Goal: Task Accomplishment & Management: Complete application form

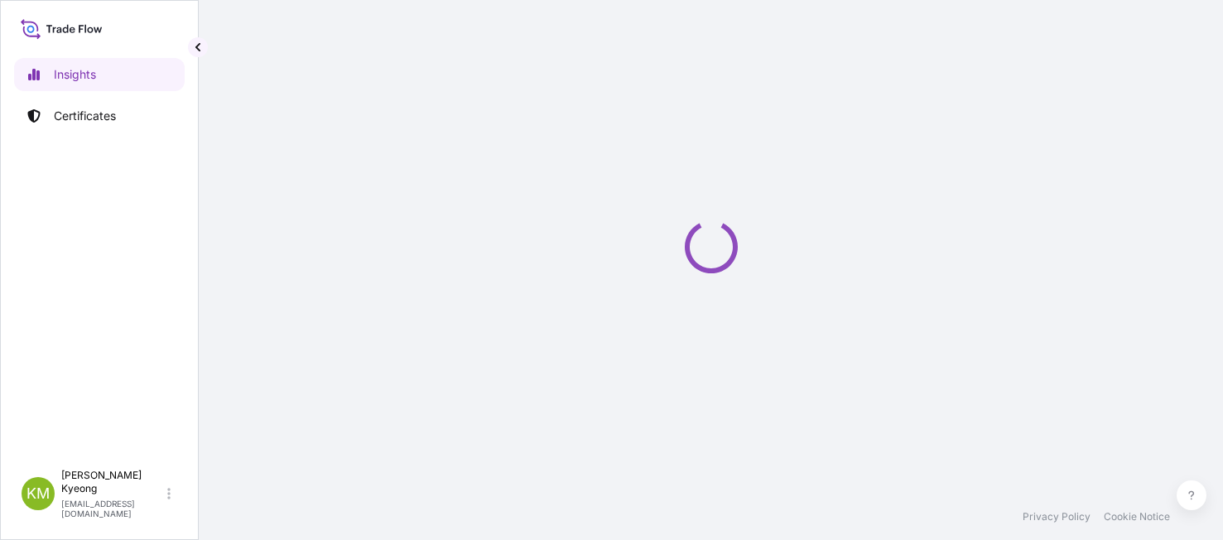
select select "2025"
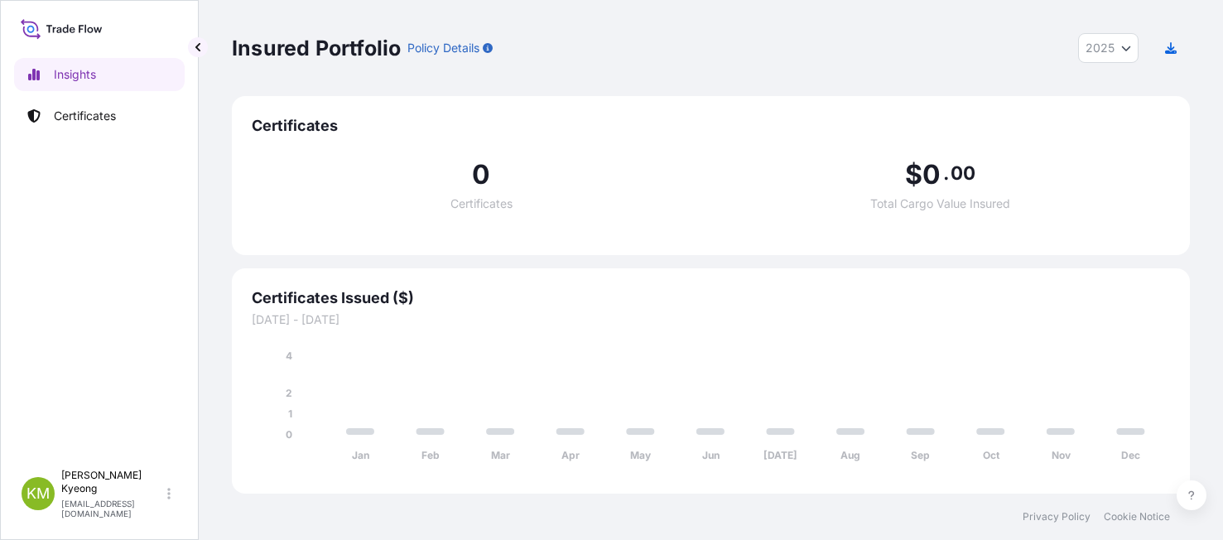
click at [106, 132] on div "Insights Certificates" at bounding box center [99, 252] width 171 height 418
click at [103, 118] on p "Certificates" at bounding box center [85, 116] width 62 height 17
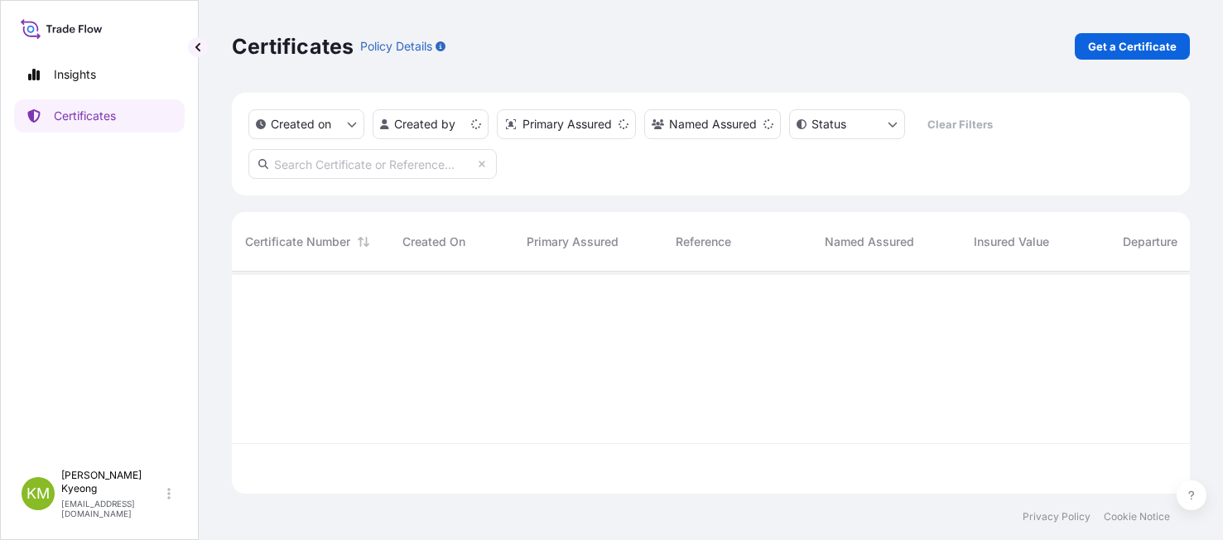
scroll to position [219, 946]
click at [1118, 60] on div "Certificates Policy Details Get a Certificate" at bounding box center [711, 46] width 958 height 93
click at [1115, 51] on p "Get a Certificate" at bounding box center [1132, 46] width 89 height 17
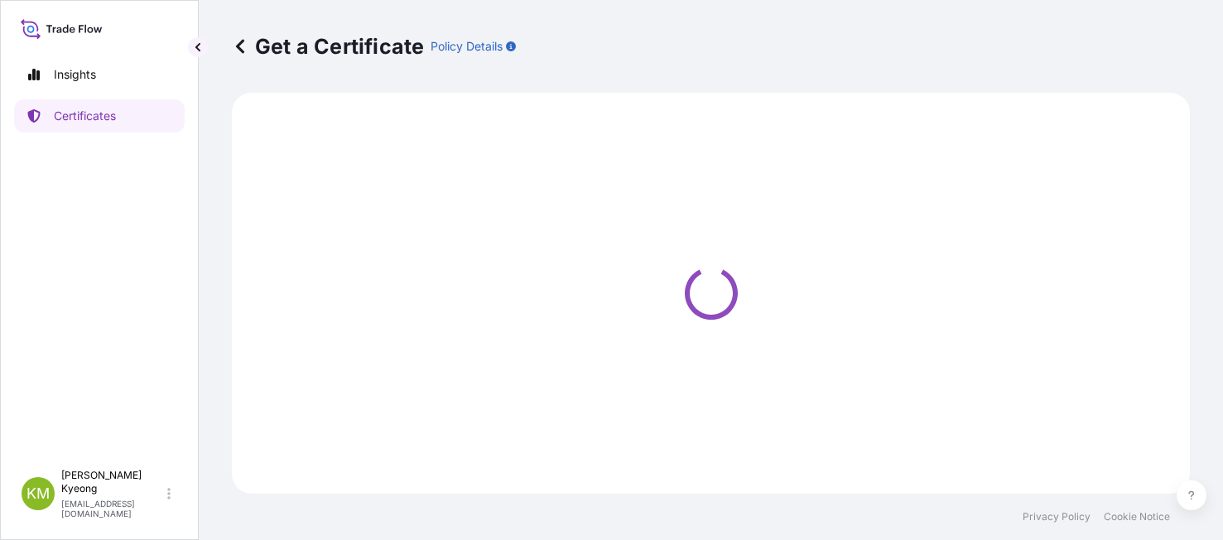
select select "Sea"
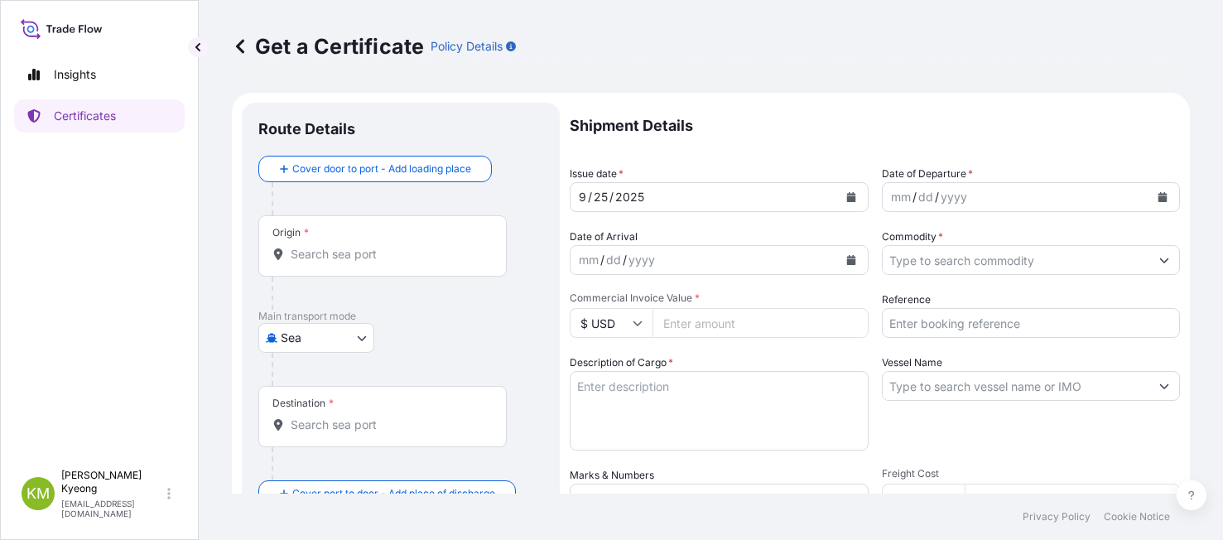
click at [374, 248] on input "Origin *" at bounding box center [388, 254] width 195 height 17
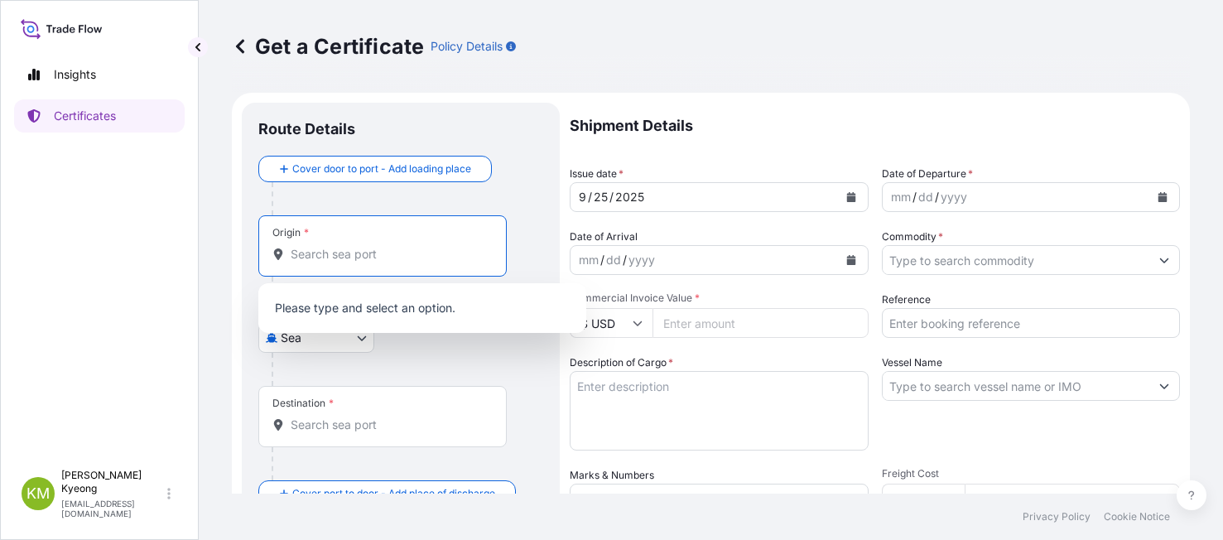
paste input "KWANGYANG,SOUTH KOREA"
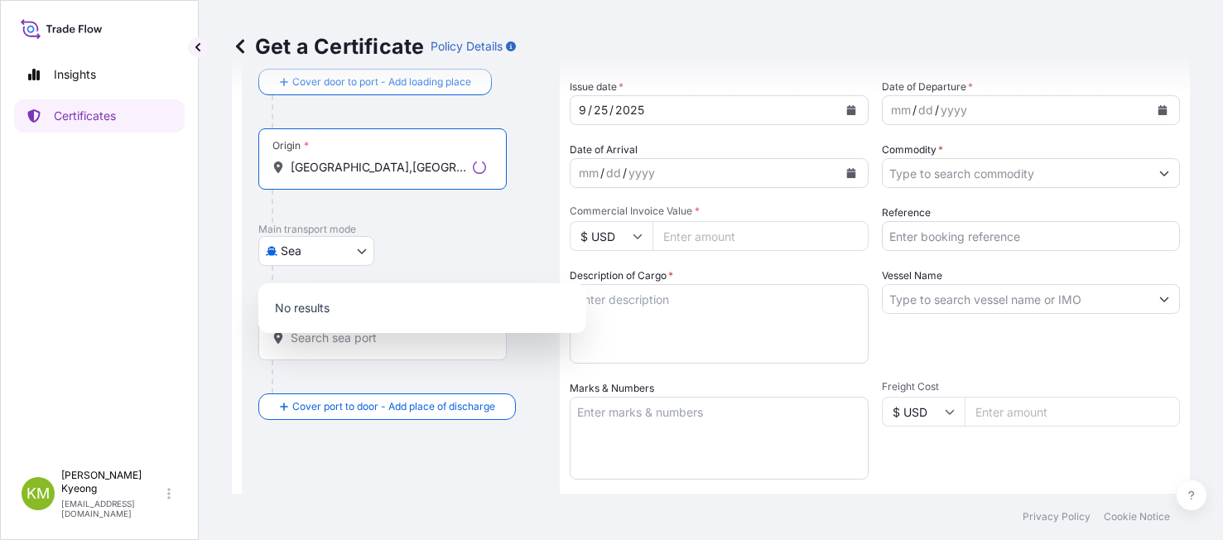
scroll to position [166, 0]
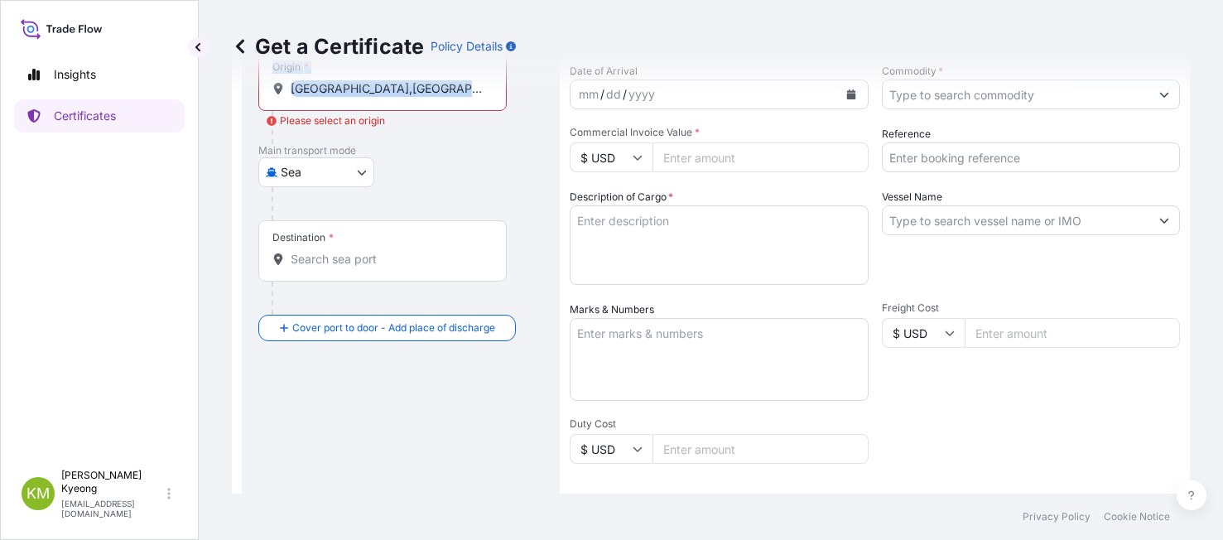
drag, startPoint x: 460, startPoint y: 97, endPoint x: 148, endPoint y: 61, distance: 313.4
click at [207, 61] on div "Get a Certificate Policy Details Route Details Cover door to port - Add loading…" at bounding box center [711, 247] width 1024 height 494
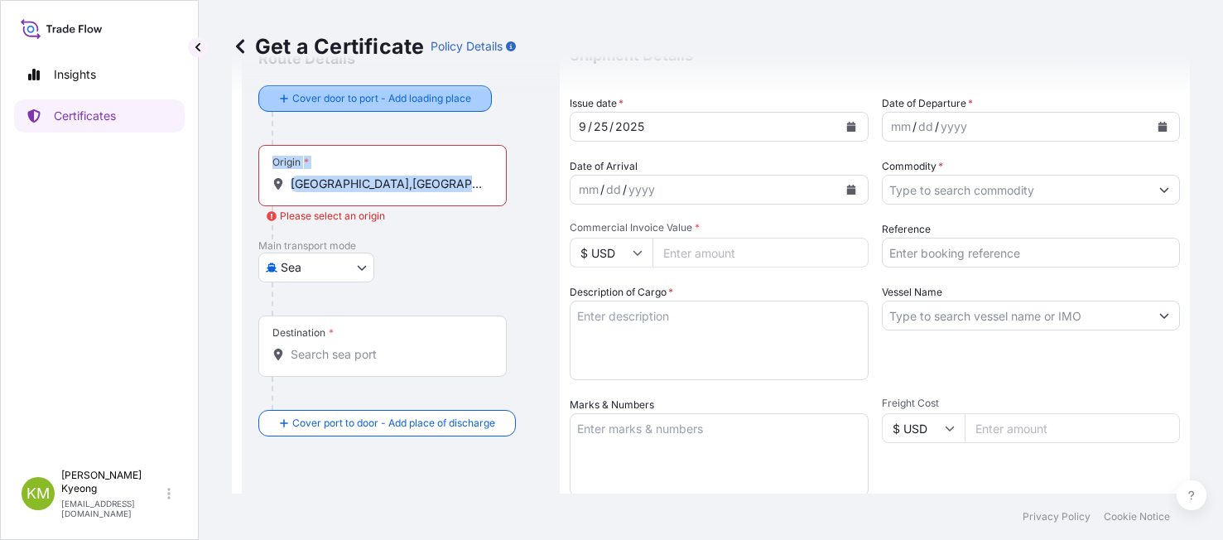
scroll to position [0, 0]
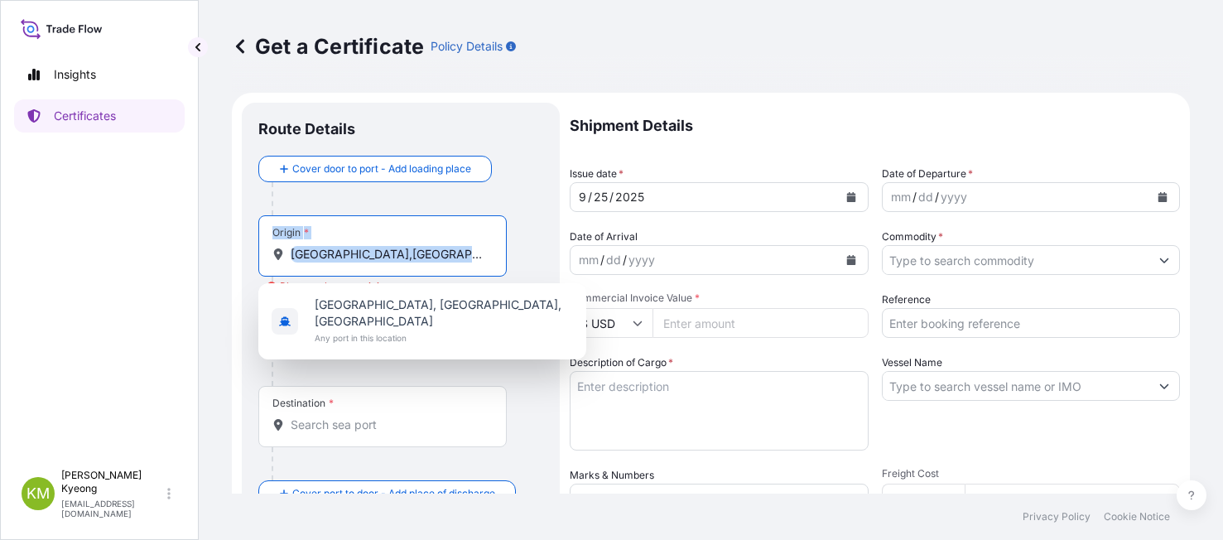
click at [453, 255] on input "KWANGYANG,SOUTH KOREA" at bounding box center [388, 254] width 195 height 17
drag, startPoint x: 465, startPoint y: 256, endPoint x: 279, endPoint y: 266, distance: 185.8
click at [279, 266] on div "Origin * KWANGYANG,SOUTH KOREA" at bounding box center [382, 245] width 248 height 61
type input "j"
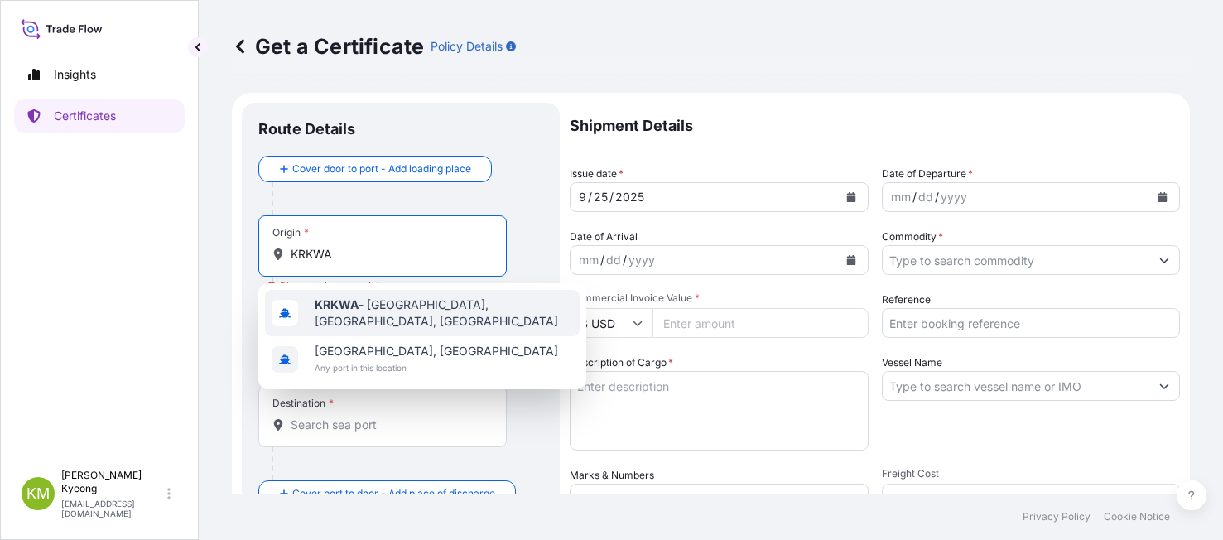
click at [319, 318] on div "KRKWA - Kwangyang, Korea, South" at bounding box center [422, 313] width 315 height 46
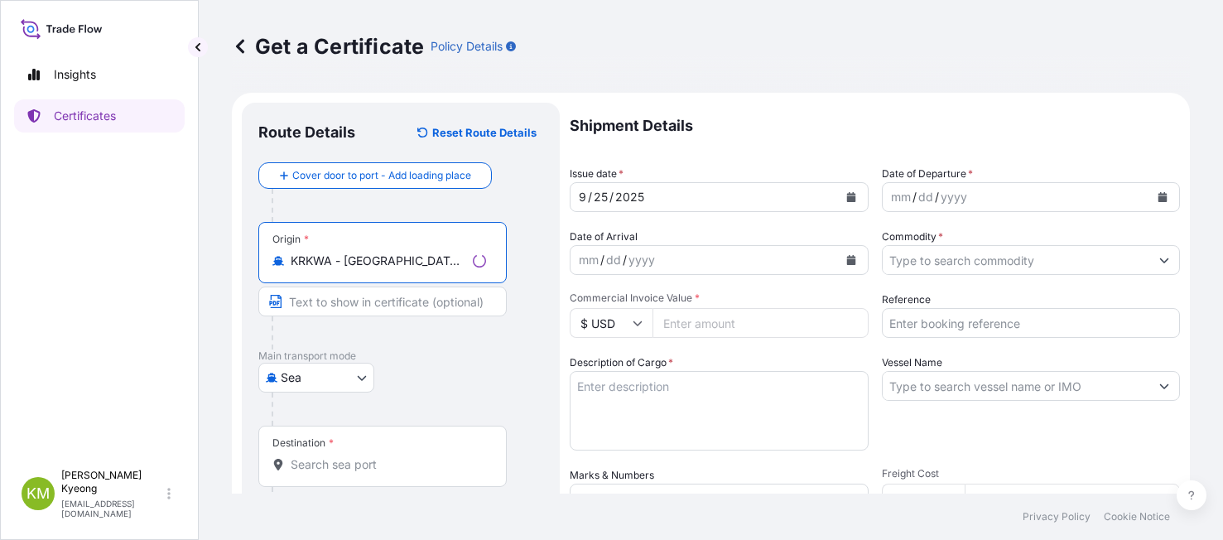
type input "KRKWA - Kwangyang, Korea, South"
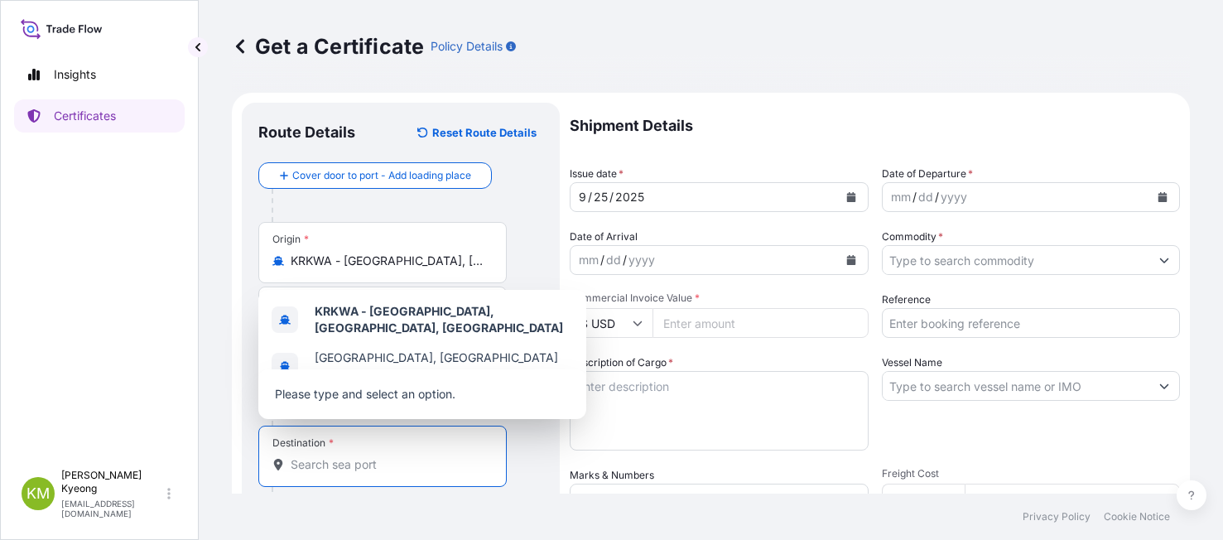
click at [338, 458] on input "Destination *" at bounding box center [388, 464] width 195 height 17
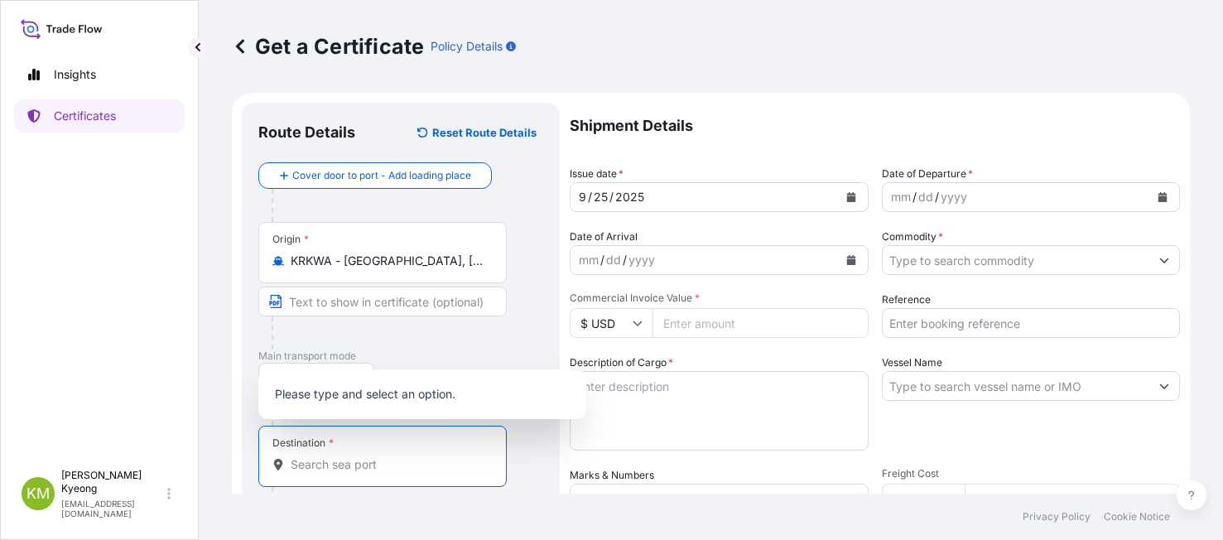
paste input "NANTONG, CHINA"
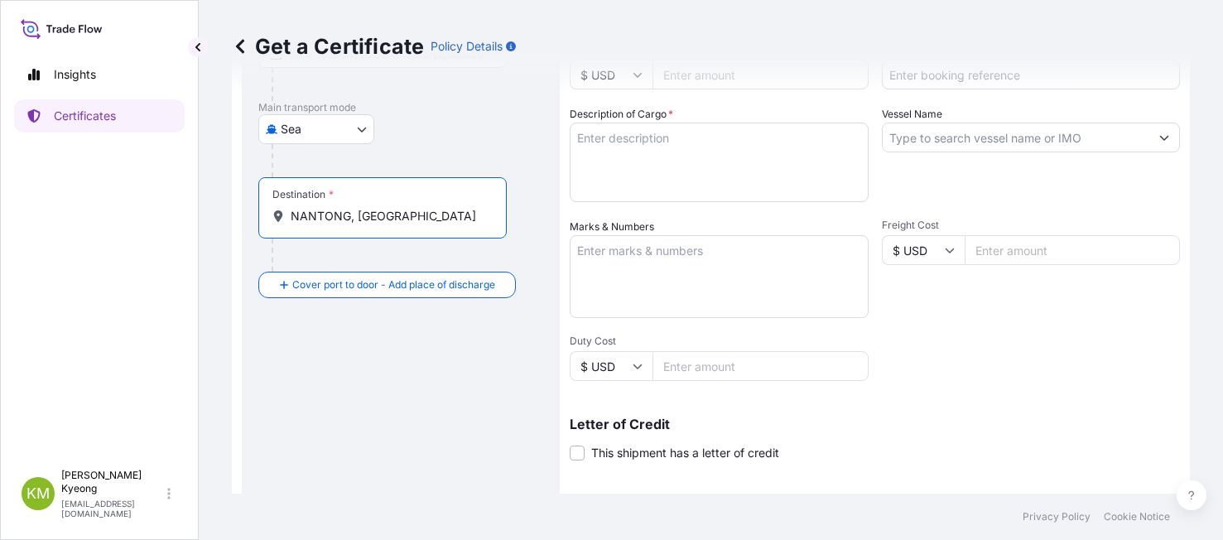
drag, startPoint x: 407, startPoint y: 219, endPoint x: 347, endPoint y: 225, distance: 60.8
click at [347, 225] on div "Destination * NANTONG, CHINA" at bounding box center [382, 207] width 248 height 61
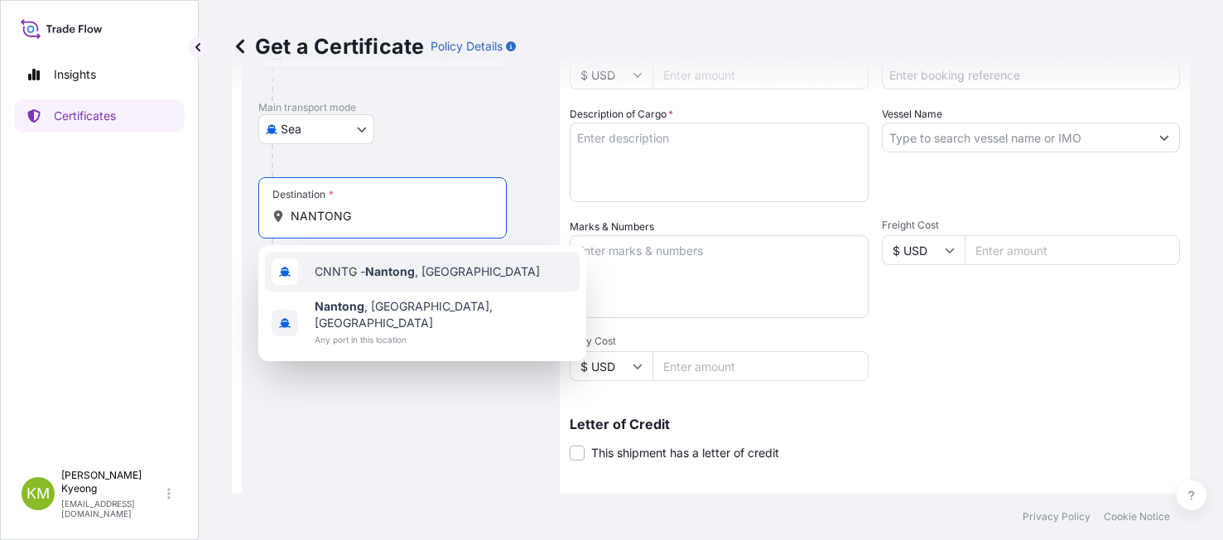
click at [365, 267] on span "CNNTG - Nantong , China" at bounding box center [427, 271] width 225 height 17
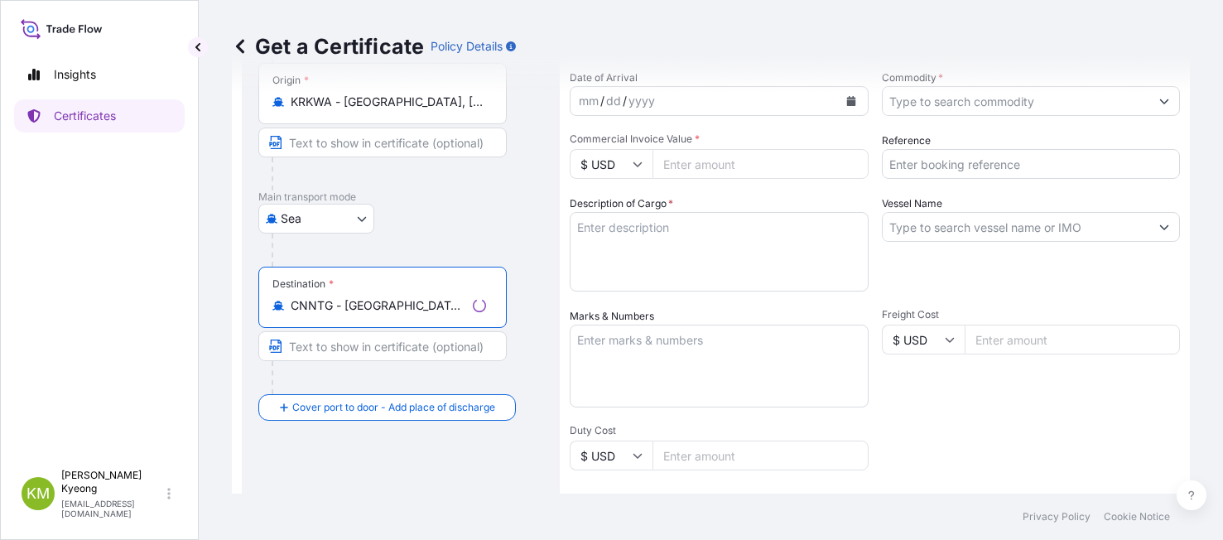
scroll to position [83, 0]
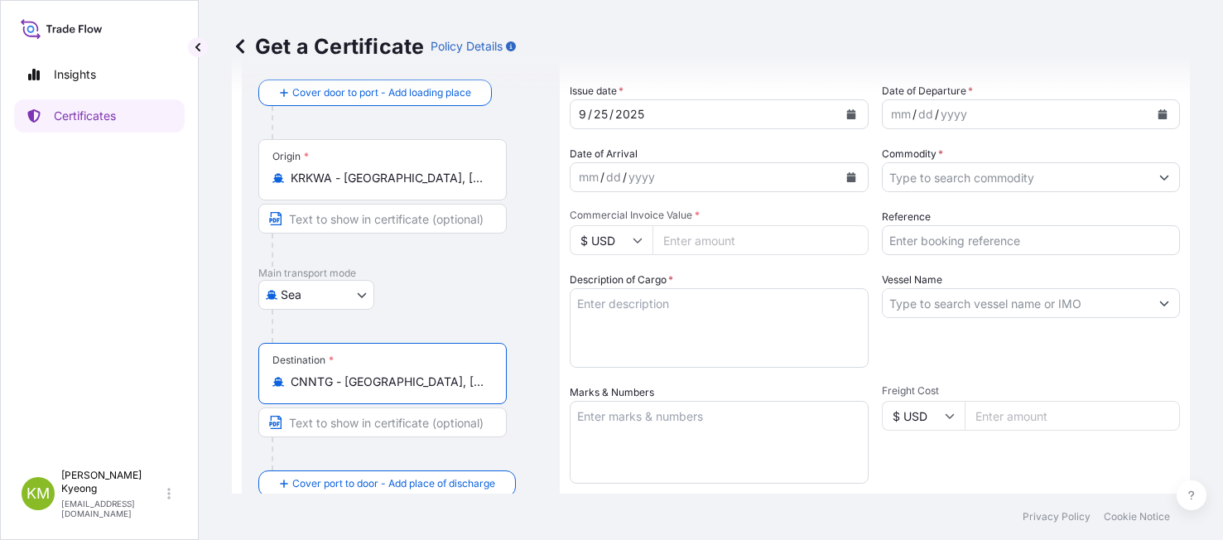
type input "CNNTG - Nantong, China"
click at [1159, 117] on icon "Calendar" at bounding box center [1163, 114] width 9 height 10
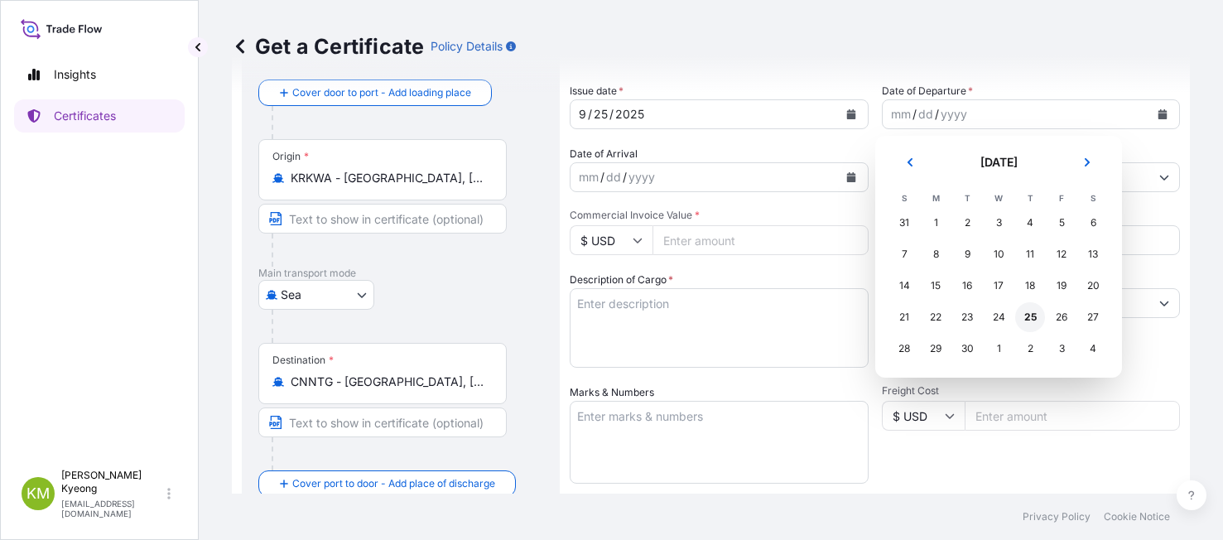
click at [1029, 313] on div "25" at bounding box center [1030, 317] width 30 height 30
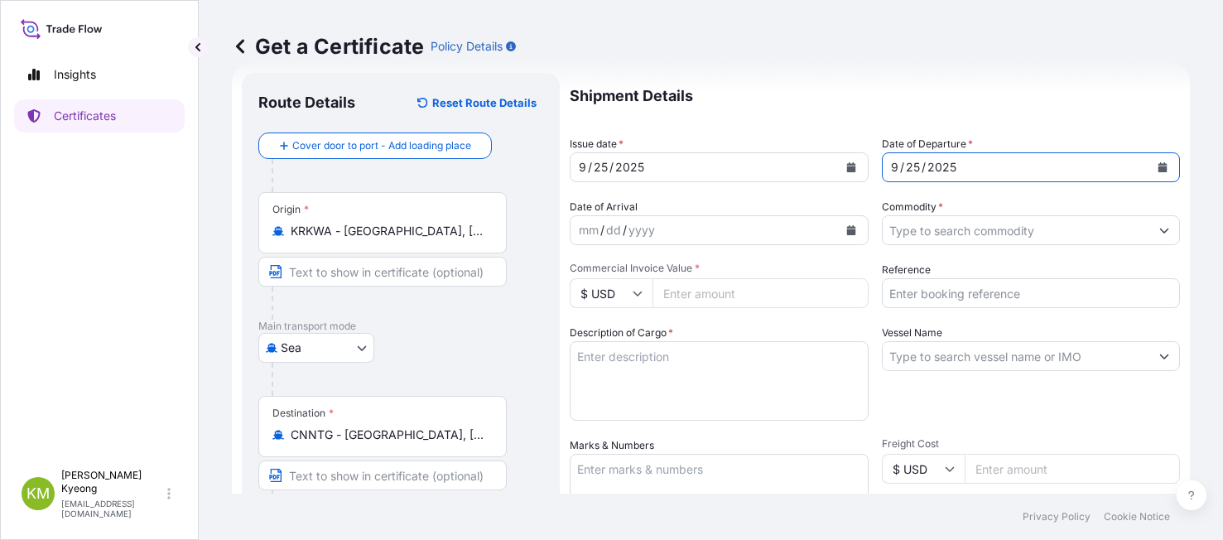
scroll to position [0, 0]
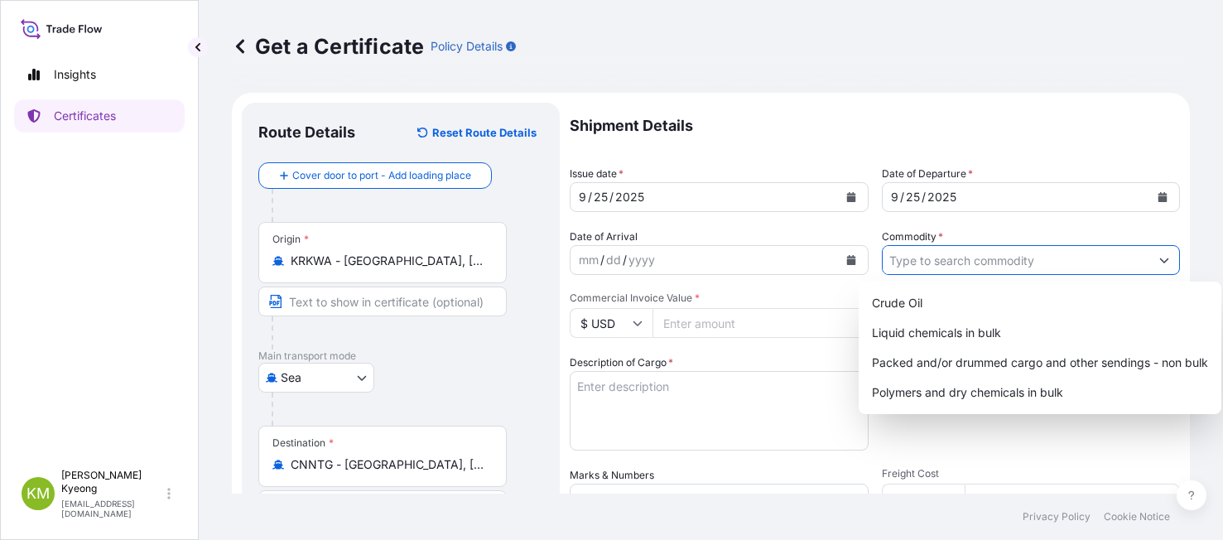
click at [962, 255] on input "Commodity *" at bounding box center [1016, 260] width 267 height 30
click at [967, 363] on div "Packed and/or drummed cargo and other sendings - non bulk" at bounding box center [1039, 363] width 349 height 30
type input "Packed and/or drummed cargo and other sendings - non bulk"
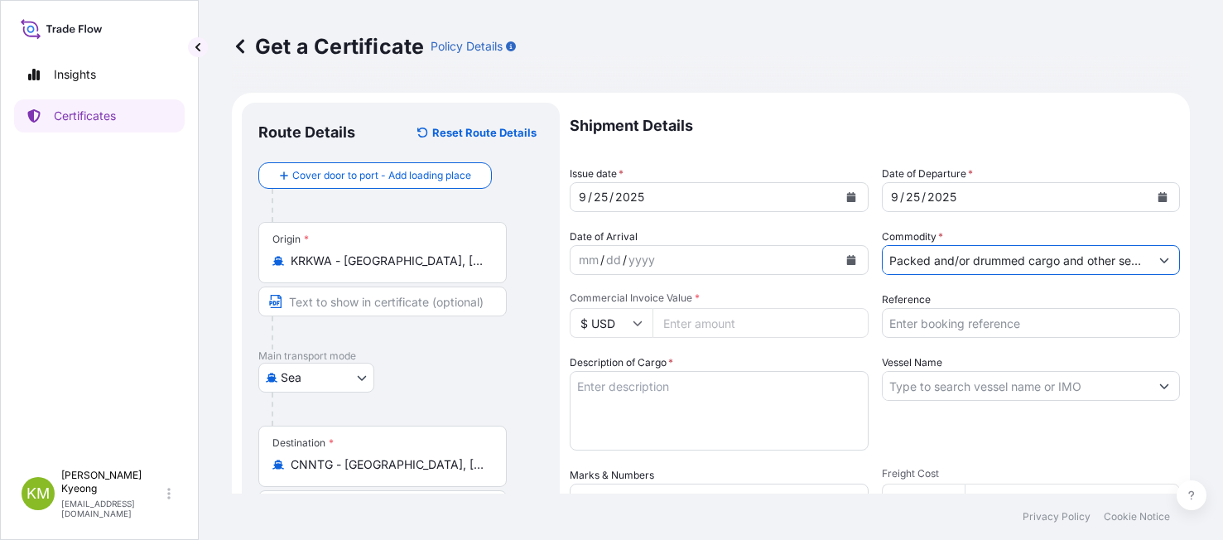
click at [954, 318] on input "Reference" at bounding box center [1031, 323] width 299 height 30
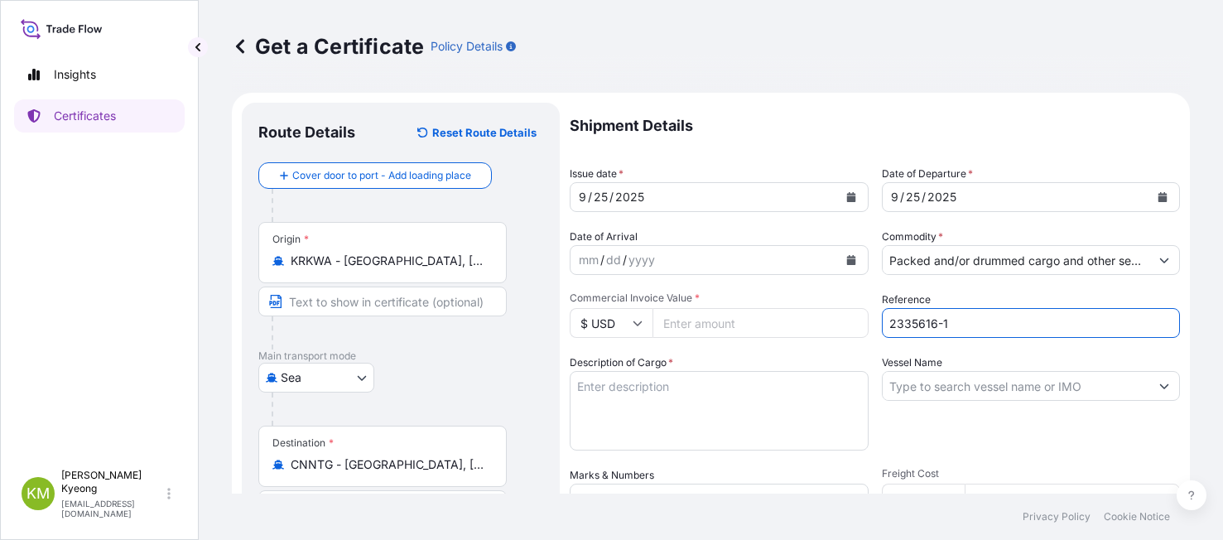
type input "2335616-1"
click at [912, 383] on input "Vessel Name" at bounding box center [1016, 386] width 267 height 30
paste input "YEOSU VOYAGER 2509S"
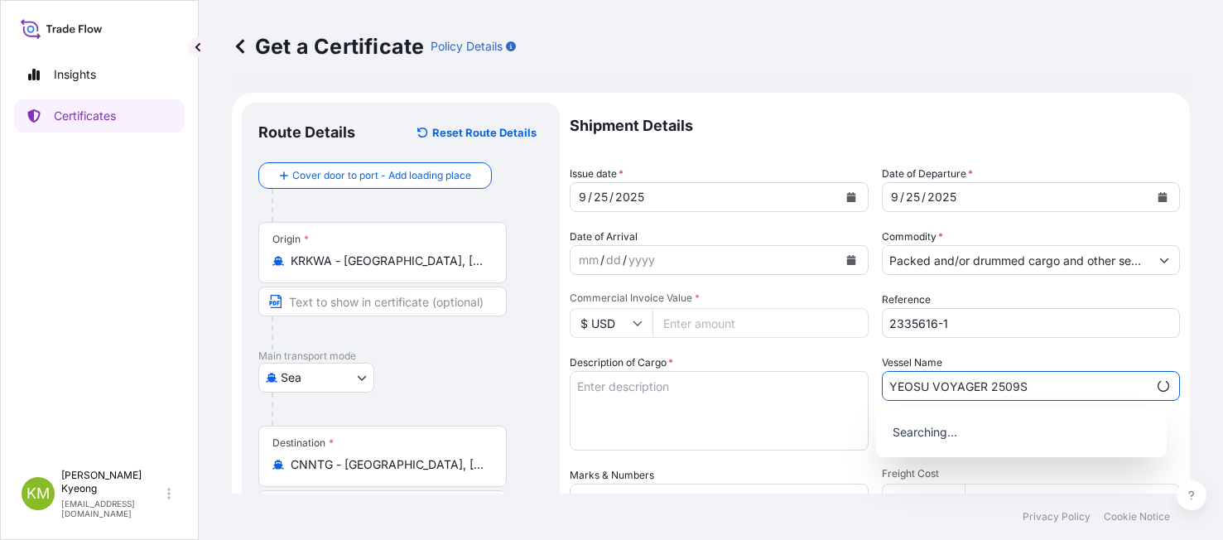
type input "YEOSU VOYAGER 2509S"
click at [664, 426] on textarea "Description of Cargo *" at bounding box center [719, 410] width 299 height 79
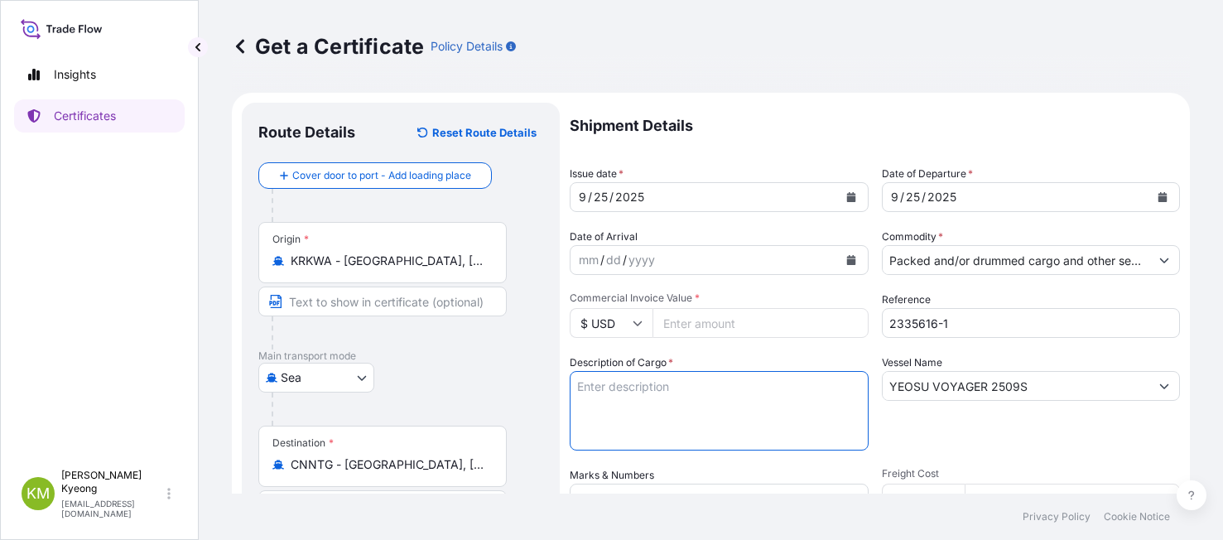
click at [692, 397] on textarea "Description of Cargo *" at bounding box center [719, 410] width 299 height 79
paste textarea "POLYPROPYLENE YH461X QTY: 93.660 MT"
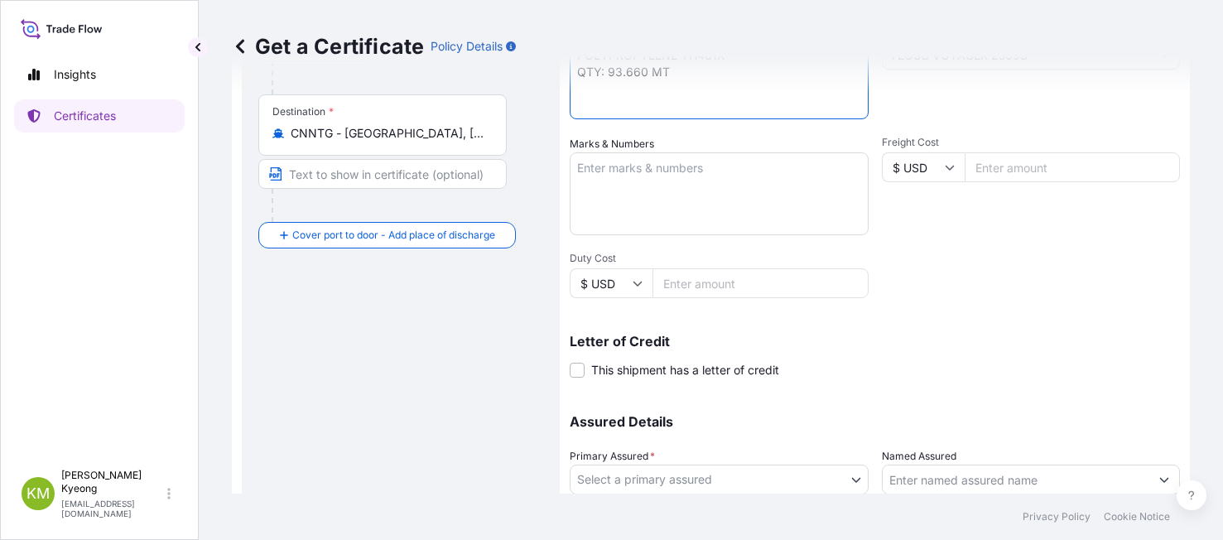
type textarea "POLYPROPYLENE YH461X QTY: 93.660 MT"
click at [642, 192] on textarea "Marks & Numbers" at bounding box center [719, 193] width 299 height 83
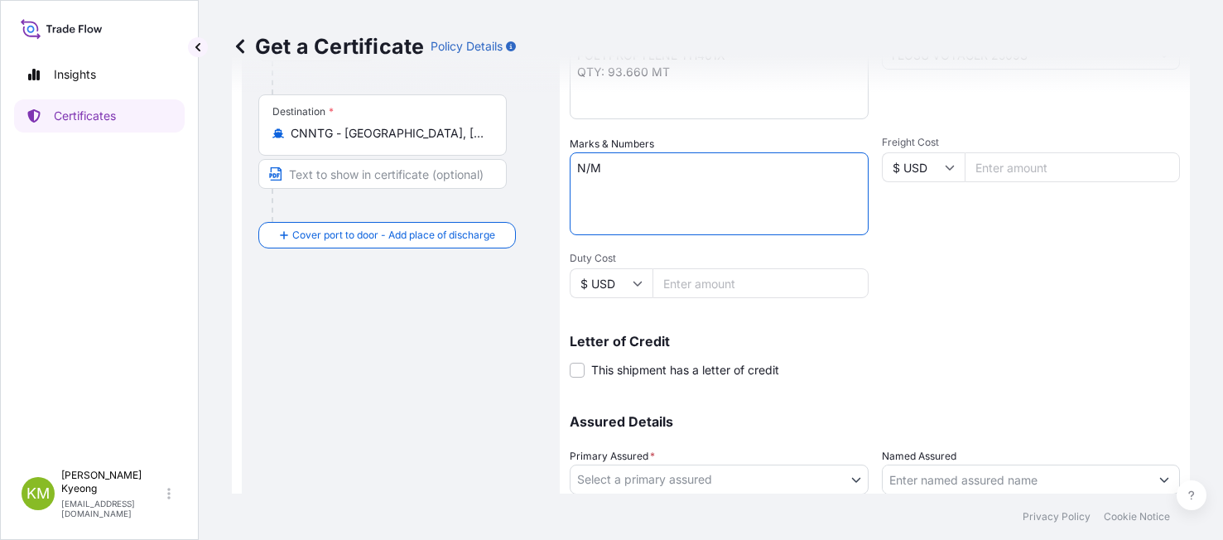
type textarea "N/M"
click at [662, 278] on input "Duty Cost" at bounding box center [761, 283] width 216 height 30
type input "100544.01"
click at [954, 314] on div "Shipment Details Issue date * 9 / 25 / 2025 Date of Departure * 9 / 25 / 2025 D…" at bounding box center [875, 165] width 610 height 789
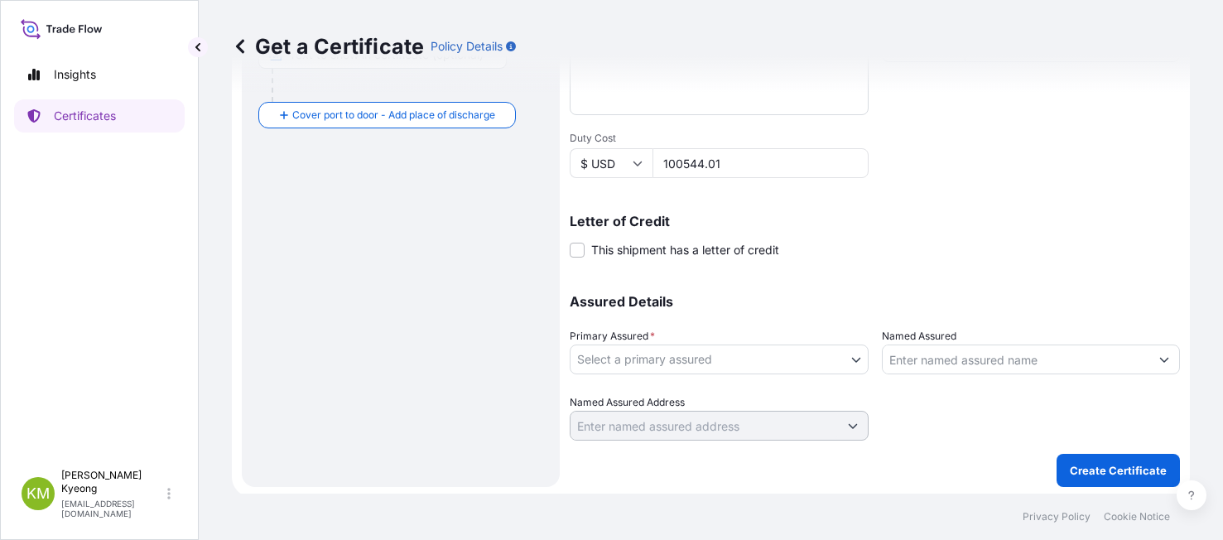
scroll to position [455, 0]
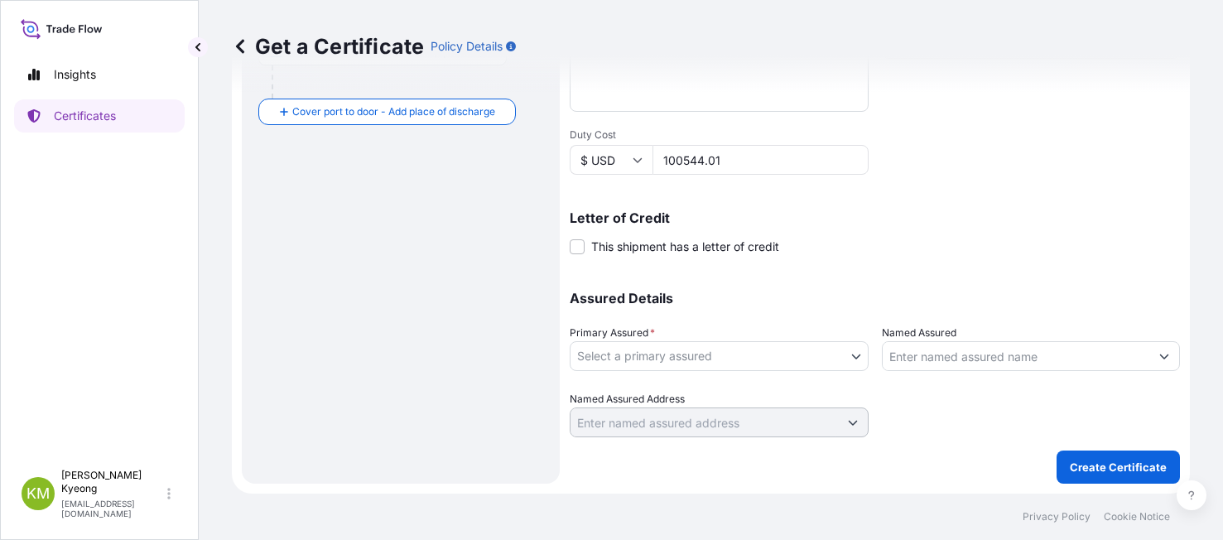
click at [638, 348] on body "Insights Certificates KM Kim Min Kyeong kmkim@daelim.co.kr Get a Certificate Po…" at bounding box center [611, 270] width 1223 height 540
click at [648, 388] on div "Polymirae Co. Ltd." at bounding box center [715, 399] width 279 height 30
select select "32021"
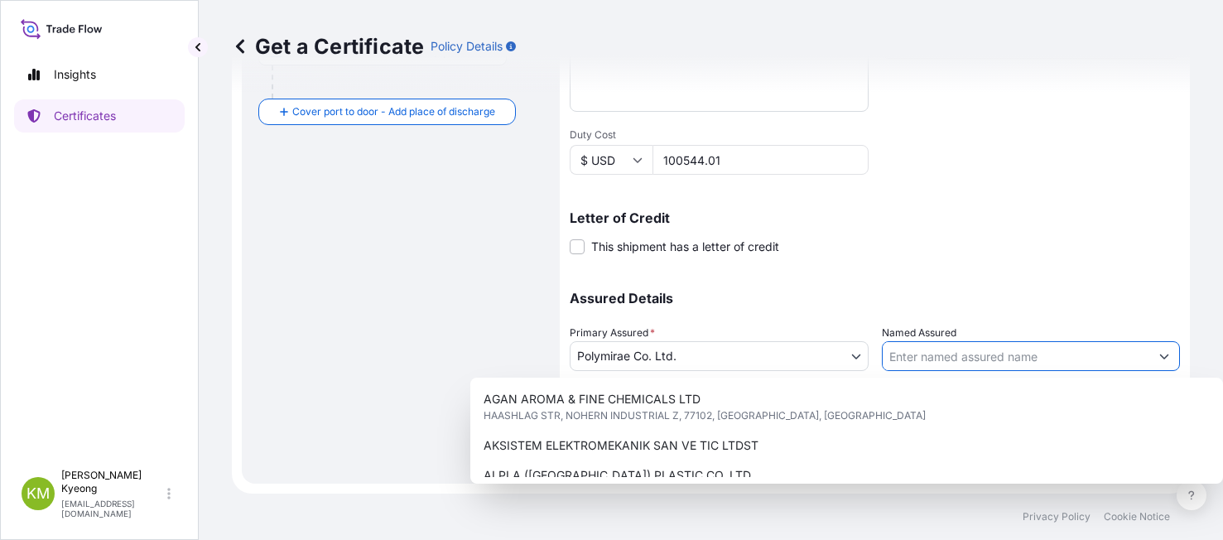
click at [931, 359] on input "Named Assured" at bounding box center [1016, 356] width 267 height 30
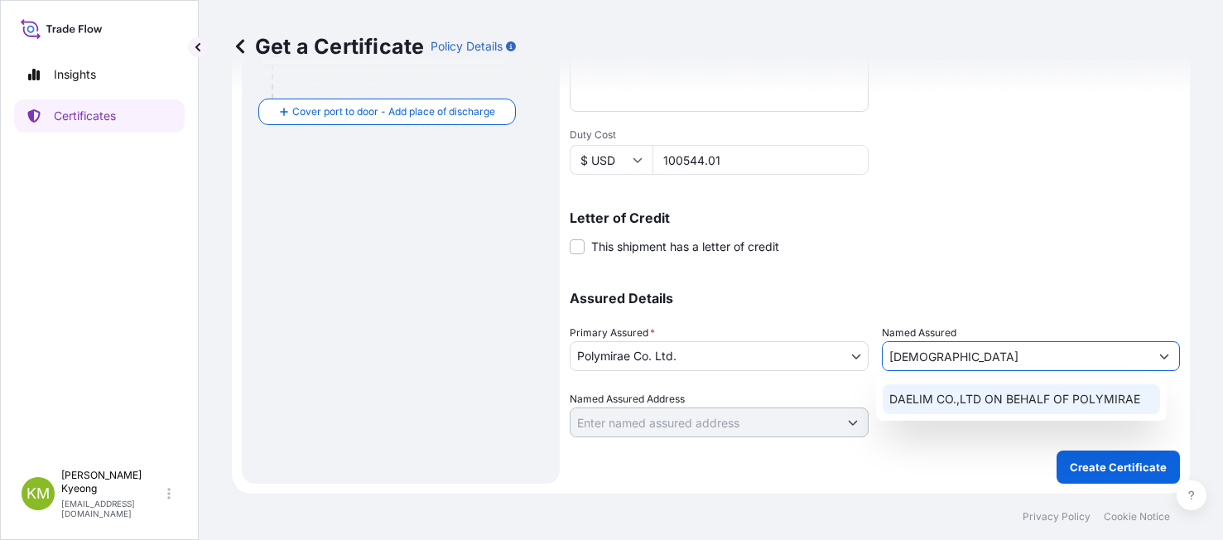
click at [973, 401] on span "DAELIM CO.,LTD ON BEHALF OF POLYMIRAE" at bounding box center [1014, 399] width 251 height 17
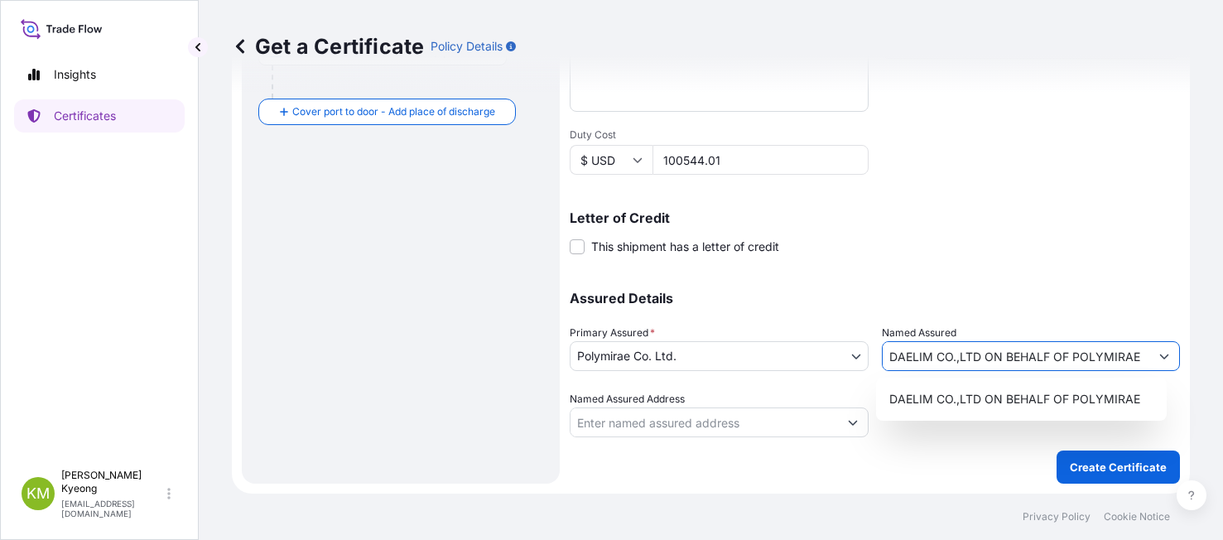
type input "DAELIM CO.,LTD ON BEHALF OF POLYMIRAE"
click at [970, 417] on div at bounding box center [1031, 414] width 299 height 46
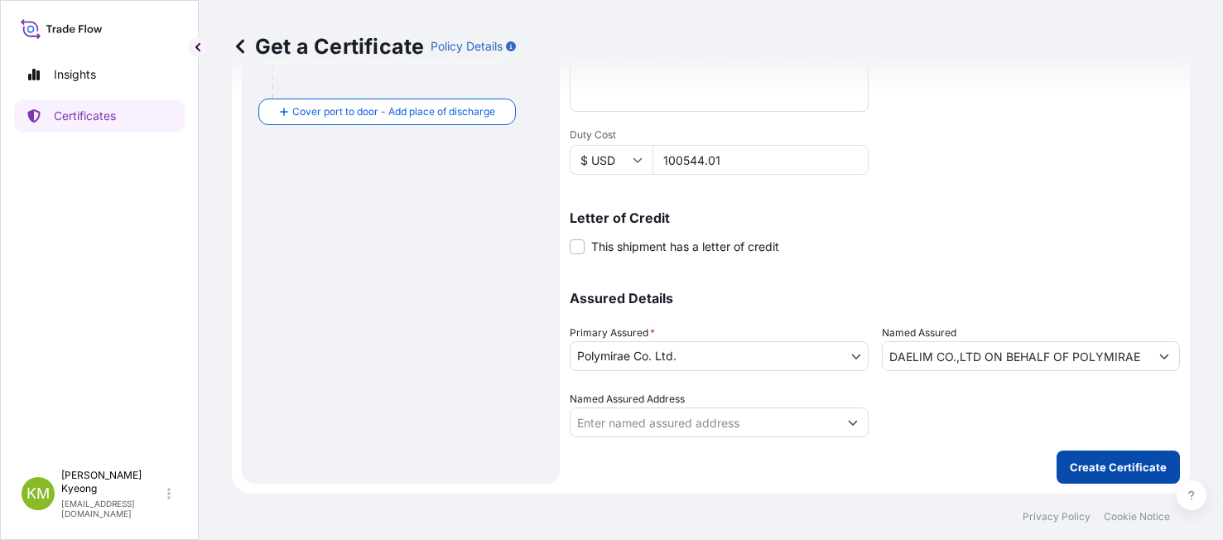
click at [1077, 471] on p "Create Certificate" at bounding box center [1118, 467] width 97 height 17
type input "100544"
click at [1077, 455] on button "Create Certificate" at bounding box center [1118, 466] width 123 height 33
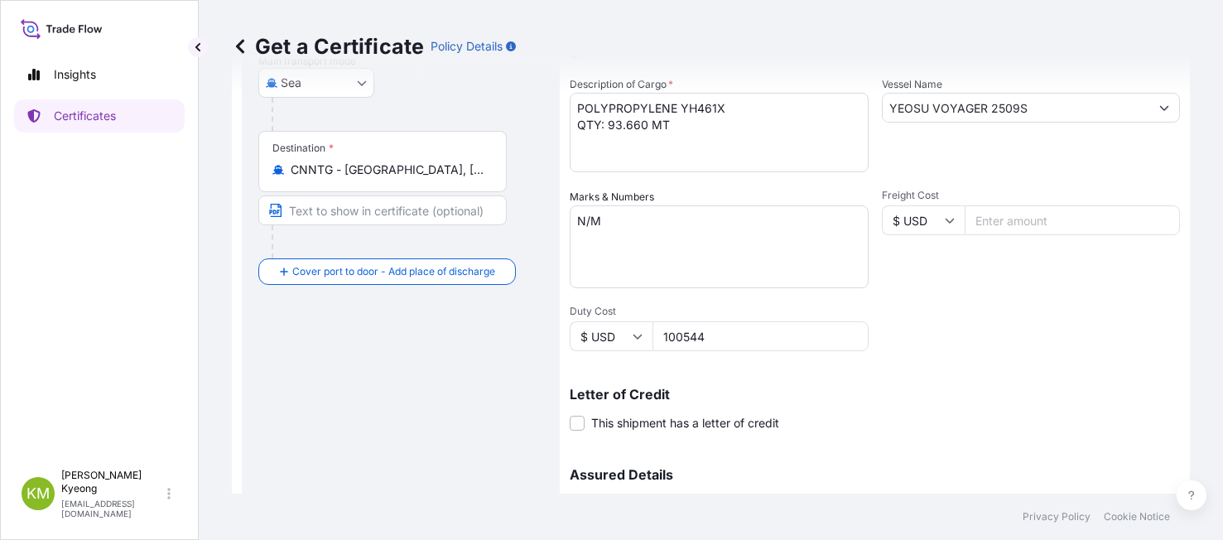
scroll to position [372, 0]
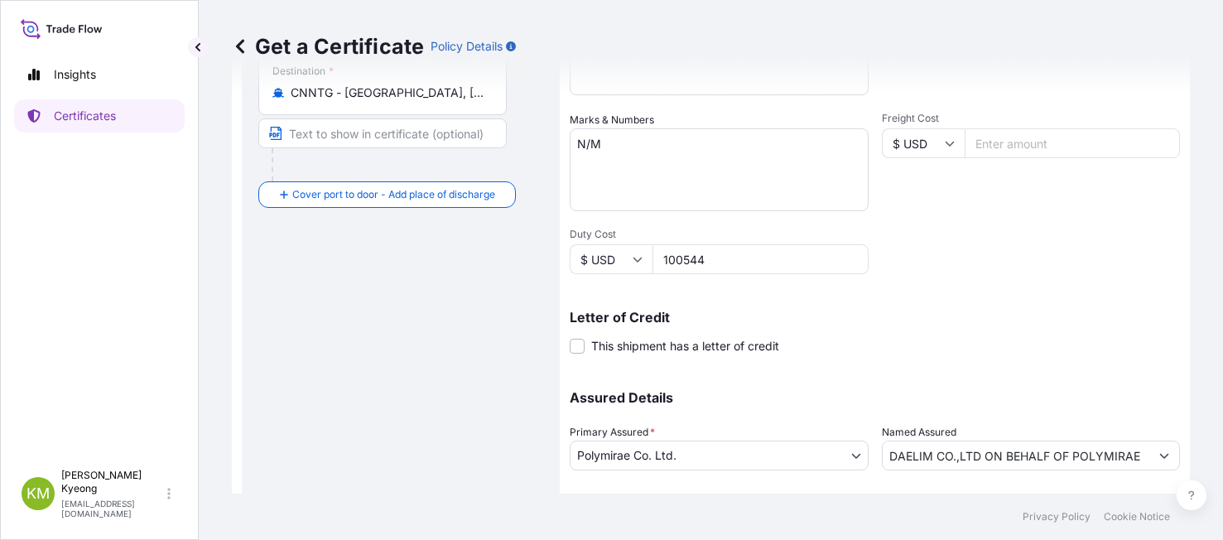
drag, startPoint x: 716, startPoint y: 259, endPoint x: 638, endPoint y: 247, distance: 79.6
click at [638, 247] on div "$ USD 100544" at bounding box center [719, 259] width 299 height 30
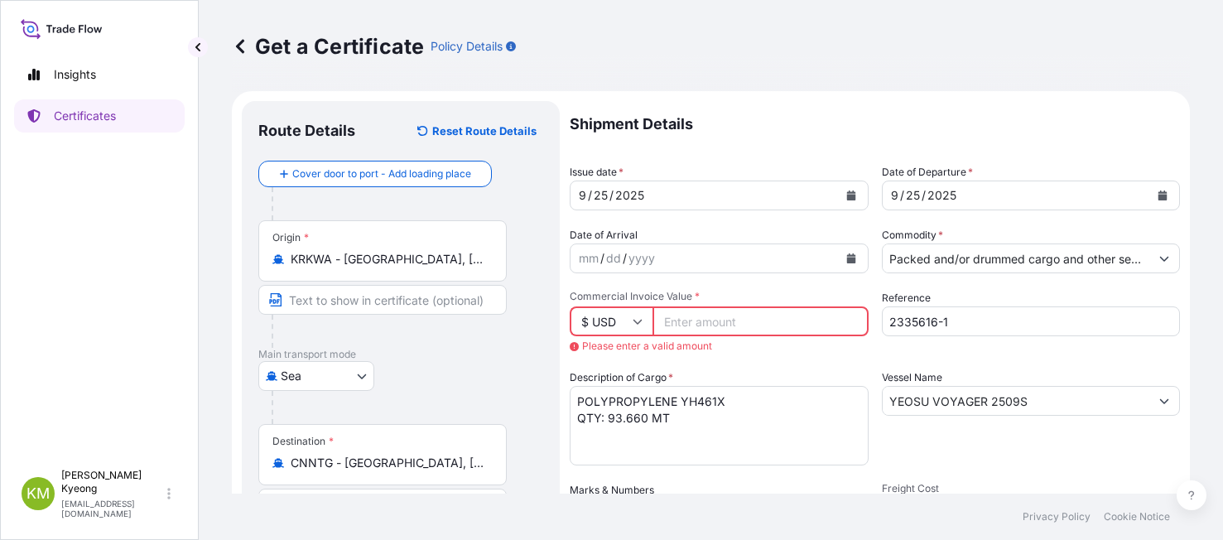
scroll to position [0, 0]
click at [691, 327] on input "Commercial Invoice Value *" at bounding box center [761, 323] width 216 height 30
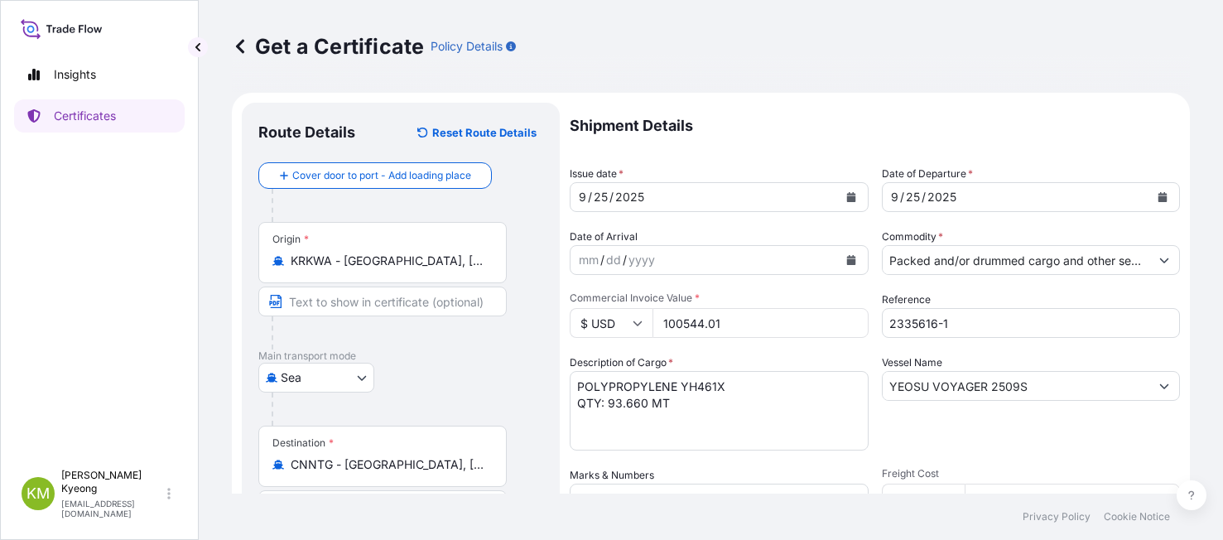
type input "100544.01"
click at [753, 135] on p "Shipment Details" at bounding box center [875, 126] width 610 height 46
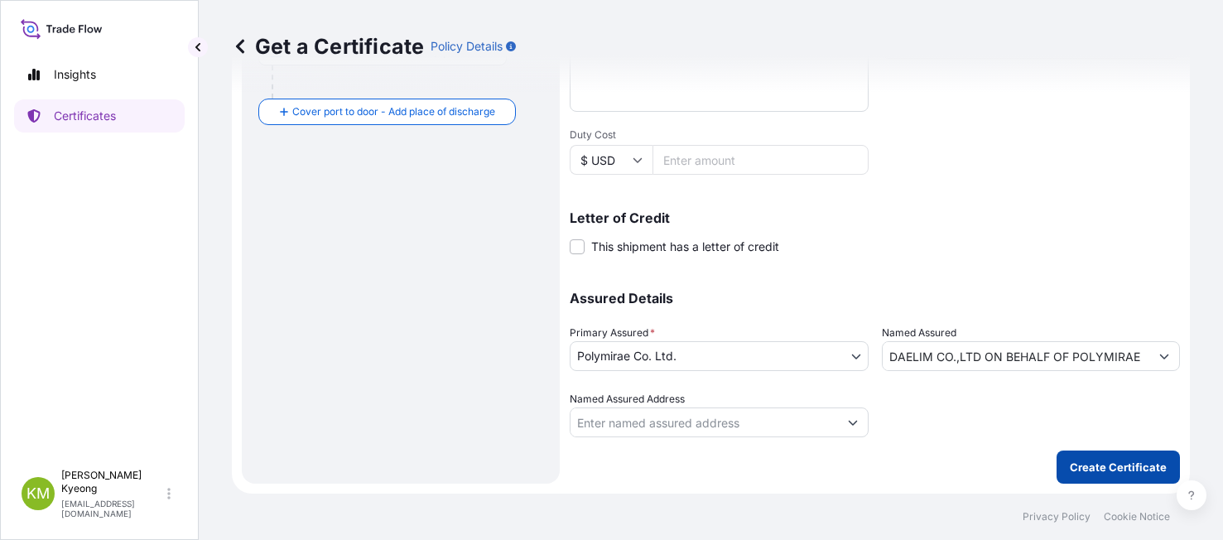
click at [1110, 473] on p "Create Certificate" at bounding box center [1118, 467] width 97 height 17
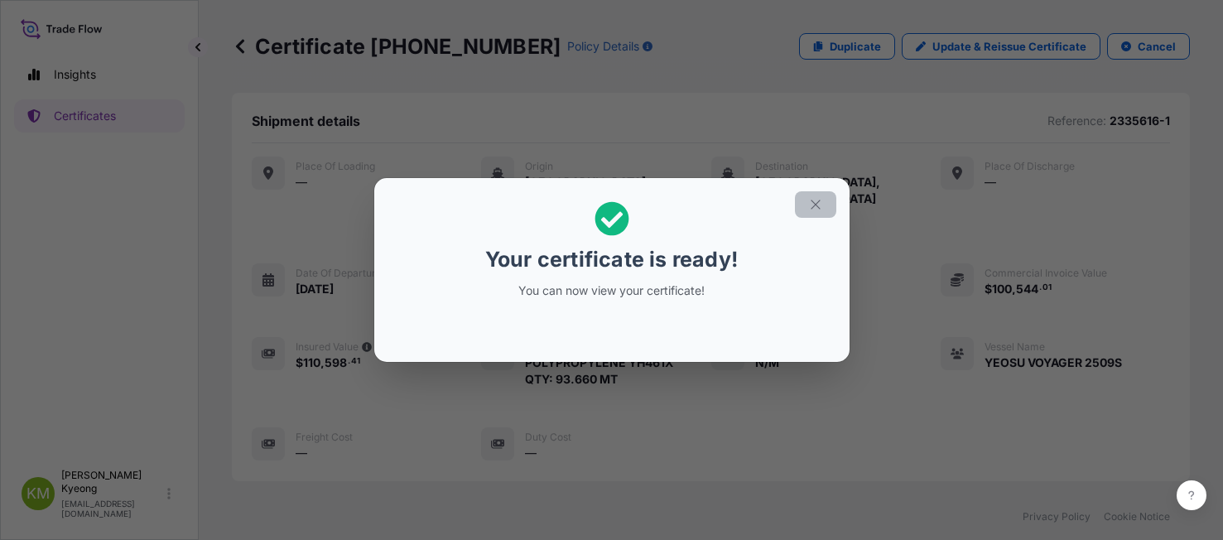
click at [816, 201] on icon "button" at bounding box center [815, 204] width 15 height 15
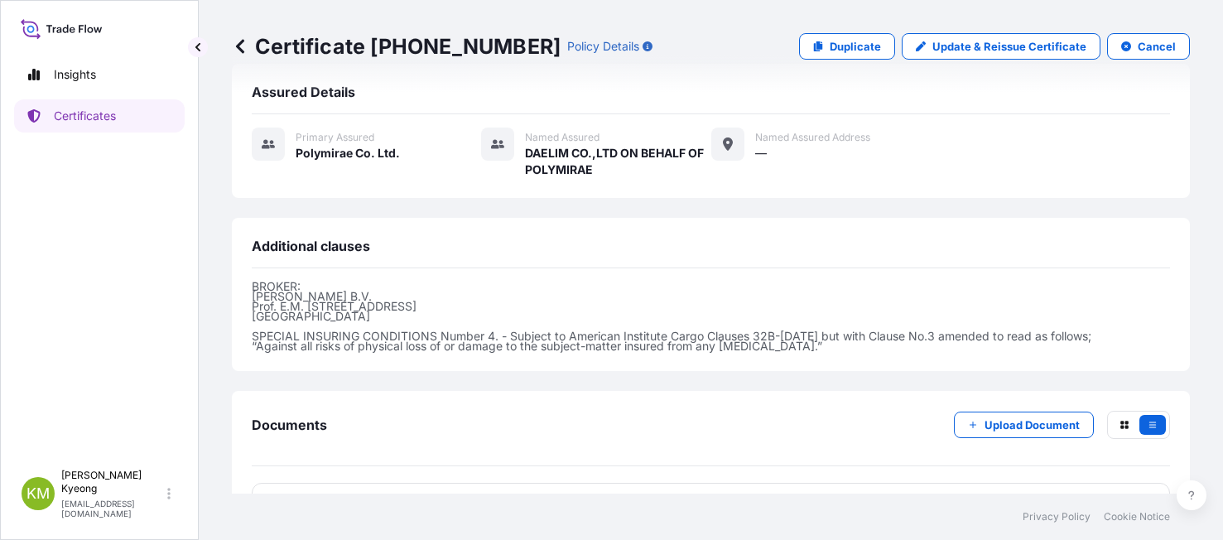
scroll to position [456, 0]
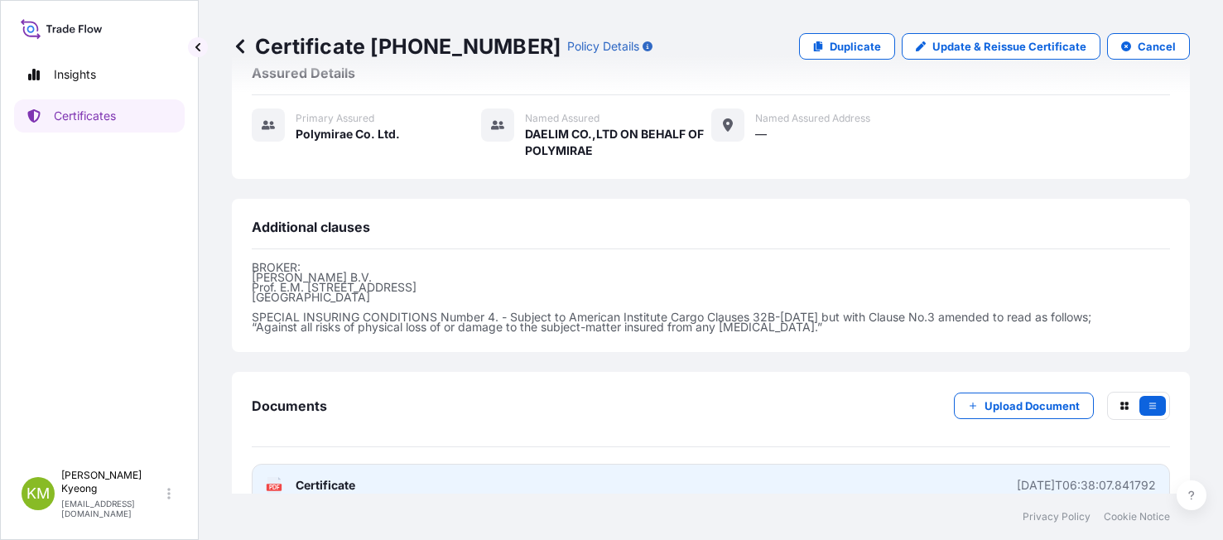
click at [358, 464] on link "PDF Certificate 2025-09-25T06:38:07.841792" at bounding box center [711, 485] width 918 height 43
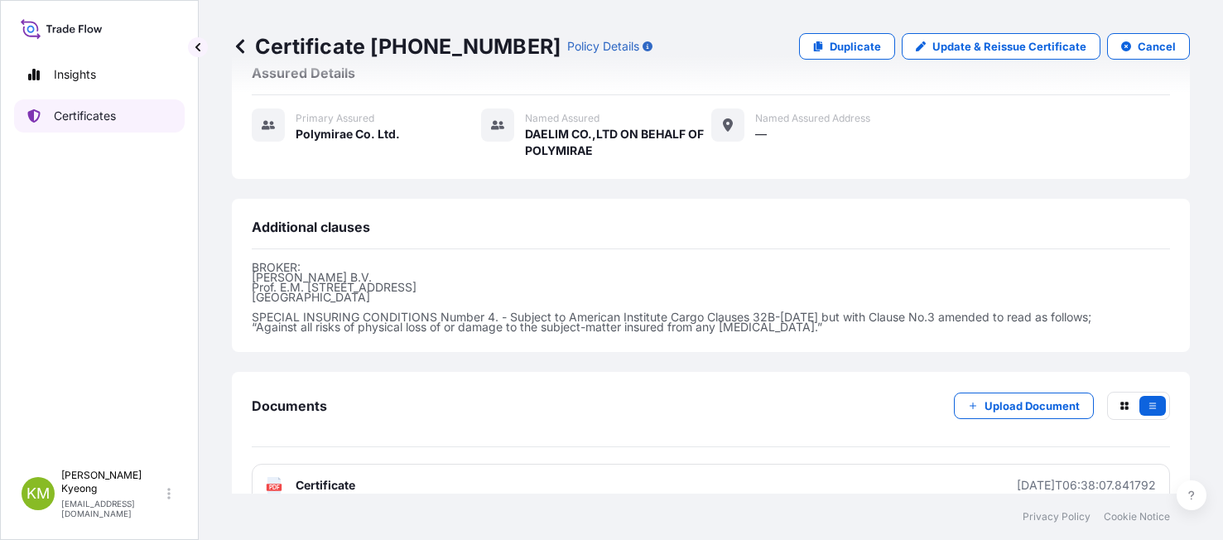
click at [98, 118] on p "Certificates" at bounding box center [85, 116] width 62 height 17
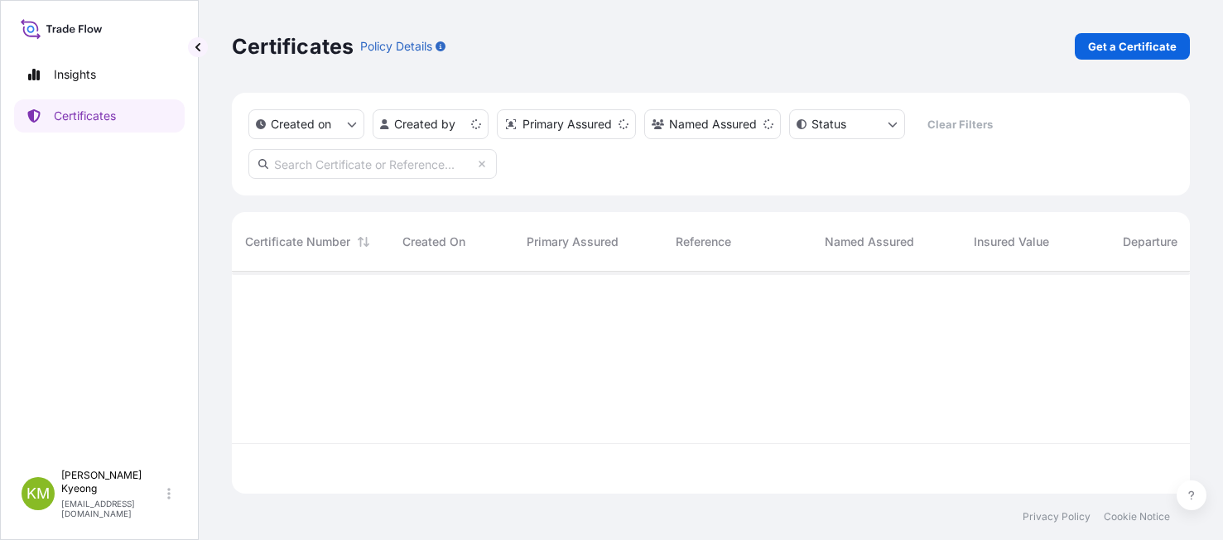
scroll to position [219, 946]
click at [1107, 51] on p "Get a Certificate" at bounding box center [1132, 46] width 89 height 17
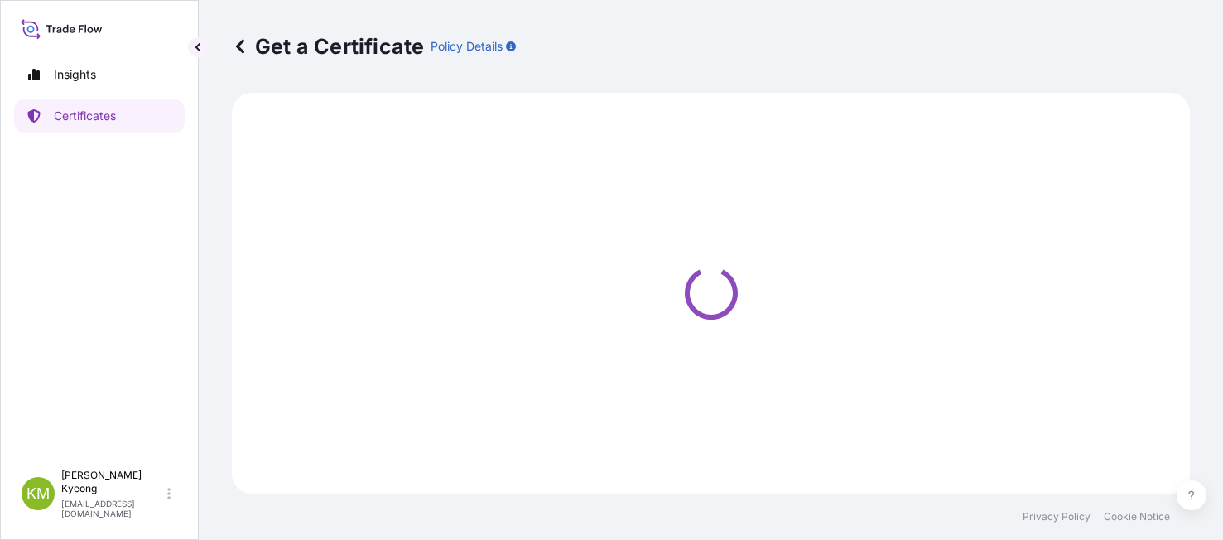
select select "Sea"
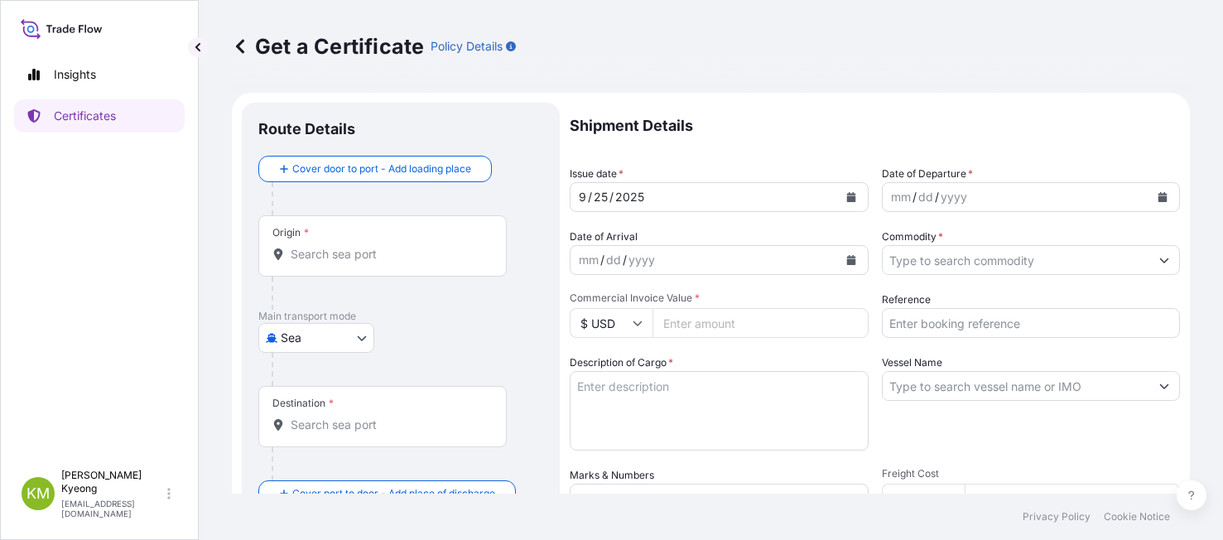
click at [326, 268] on div "Origin *" at bounding box center [382, 245] width 248 height 61
click at [326, 263] on input "Origin *" at bounding box center [388, 254] width 195 height 17
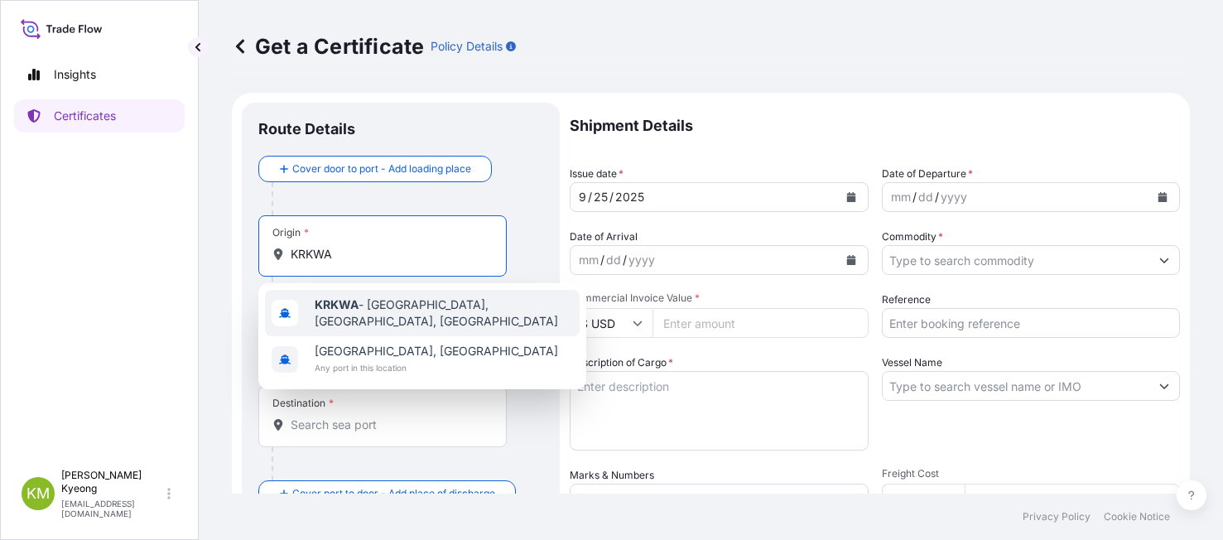
click at [325, 309] on b "KRKWA" at bounding box center [337, 304] width 44 height 14
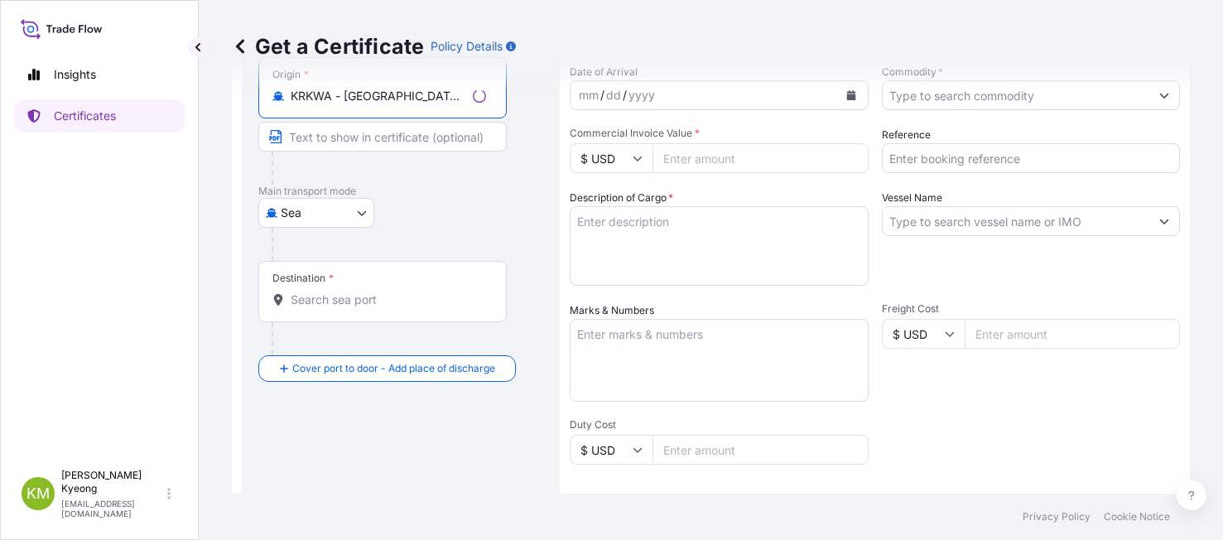
scroll to position [166, 0]
type input "KRKWA - Kwangyang, Korea, South"
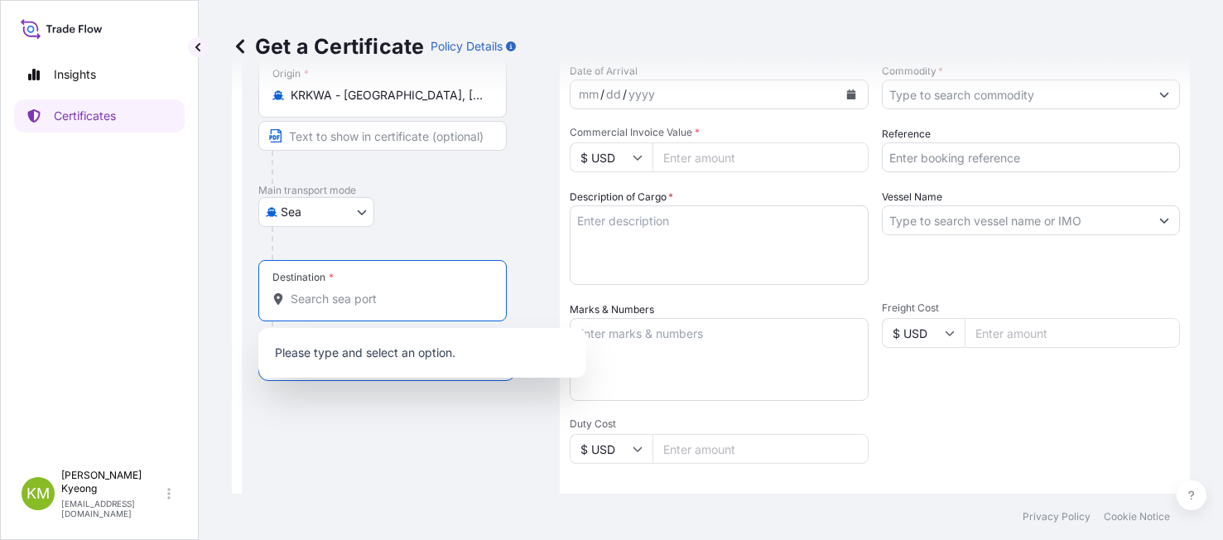
click at [311, 301] on input "Destination *" at bounding box center [388, 299] width 195 height 17
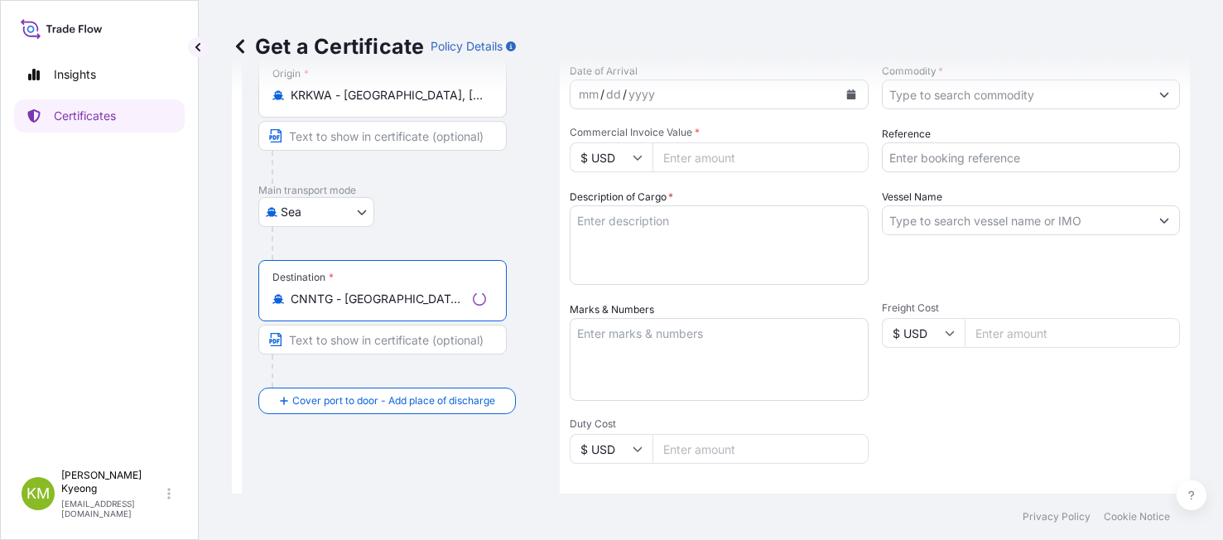
scroll to position [83, 0]
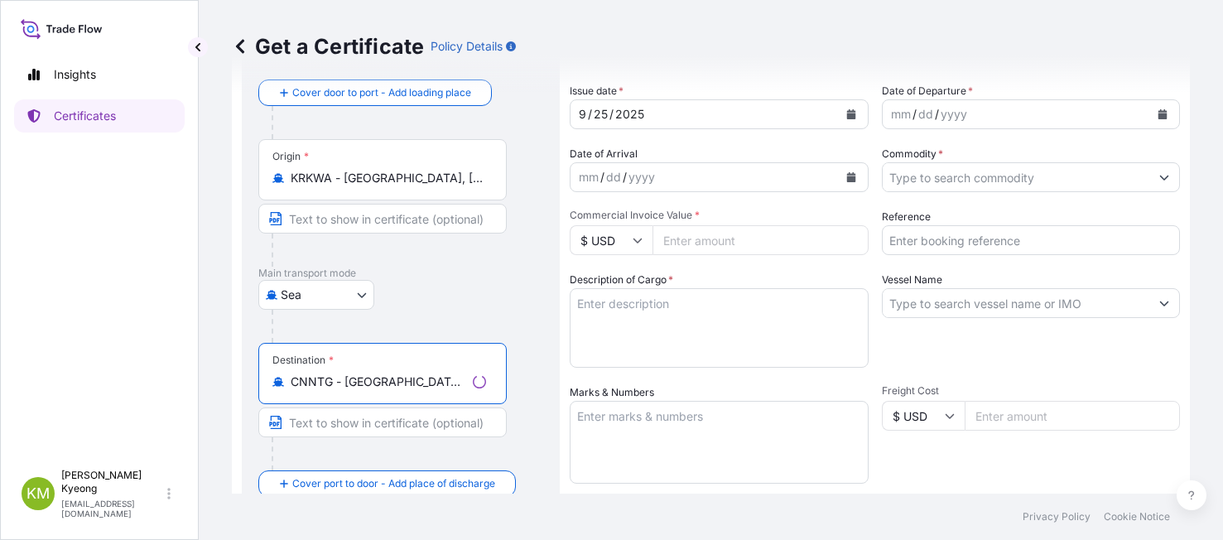
type input "CNNTG - Nantong, China"
click at [951, 123] on div "yyyy" at bounding box center [954, 114] width 30 height 20
click at [1149, 114] on button "Calendar" at bounding box center [1162, 114] width 26 height 26
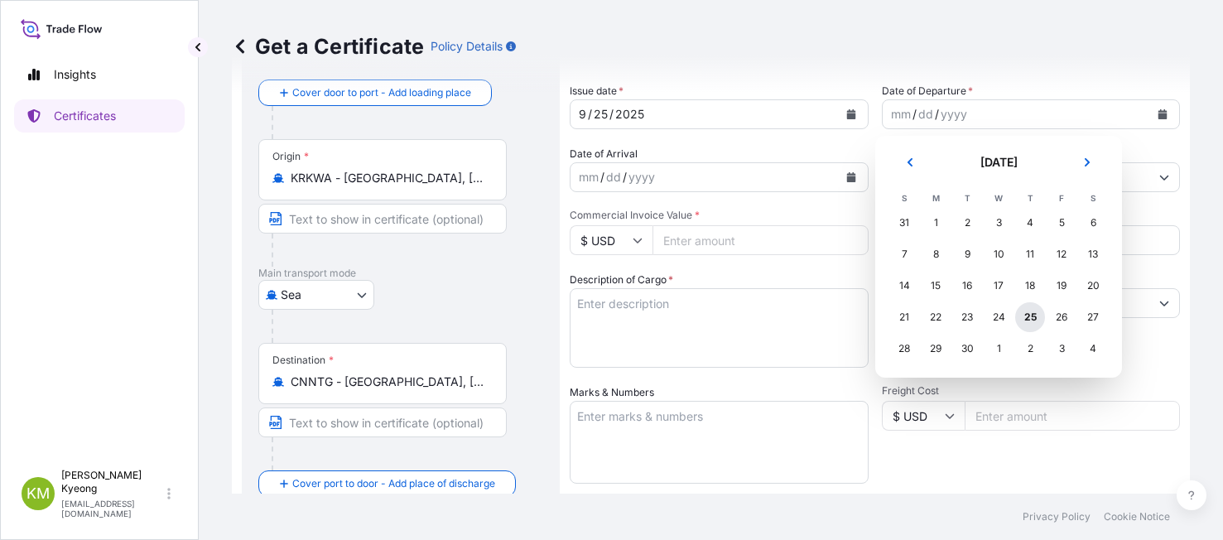
click at [1033, 316] on div "25" at bounding box center [1030, 317] width 30 height 30
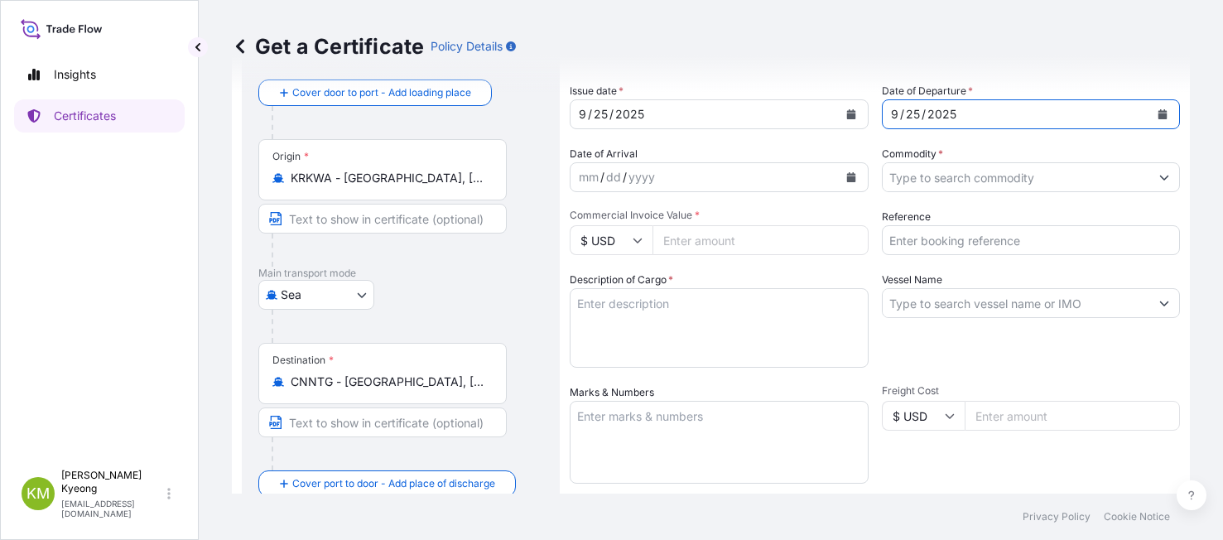
click at [749, 237] on input "Commercial Invoice Value *" at bounding box center [761, 240] width 216 height 30
type input "167337.18"
click at [706, 330] on textarea "Description of Cargo *" at bounding box center [719, 327] width 299 height 79
click at [633, 330] on textarea "Description of Cargo *" at bounding box center [719, 327] width 299 height 79
paste textarea "POLYPROPYLENE YH461X QTY: 155.880 MT"
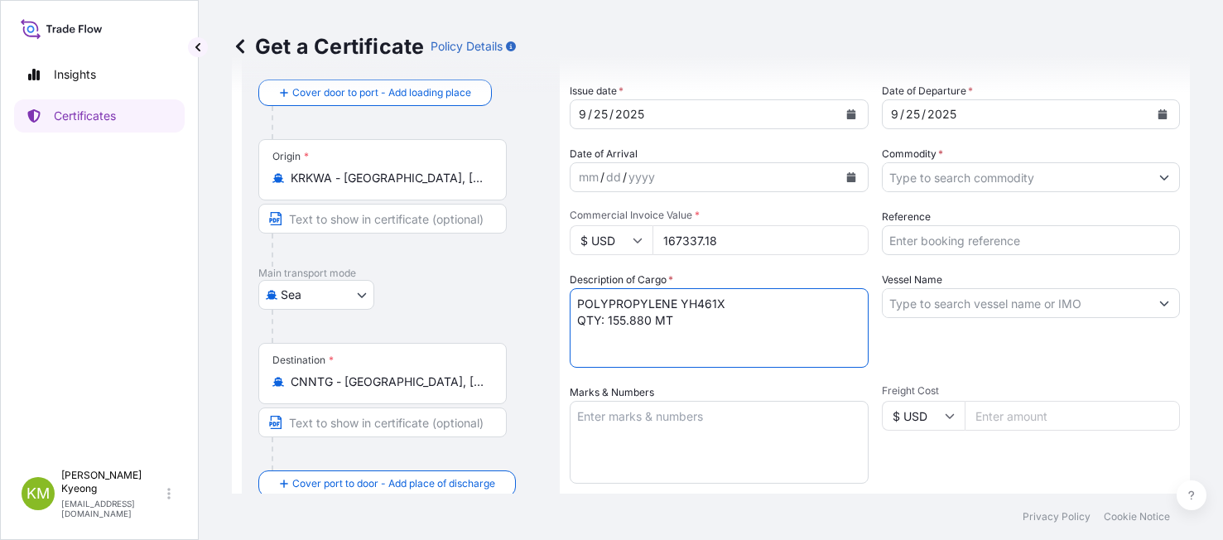
type textarea "POLYPROPYLENE YH461X QTY: 155.880 MT"
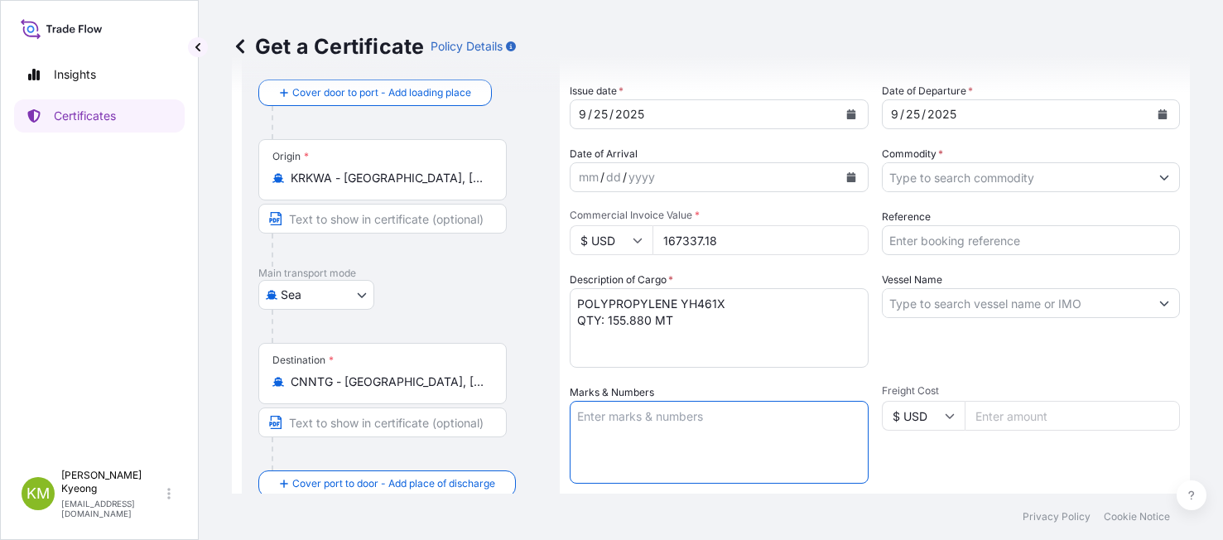
click at [640, 442] on textarea "Marks & Numbers" at bounding box center [719, 442] width 299 height 83
type textarea "N/M"
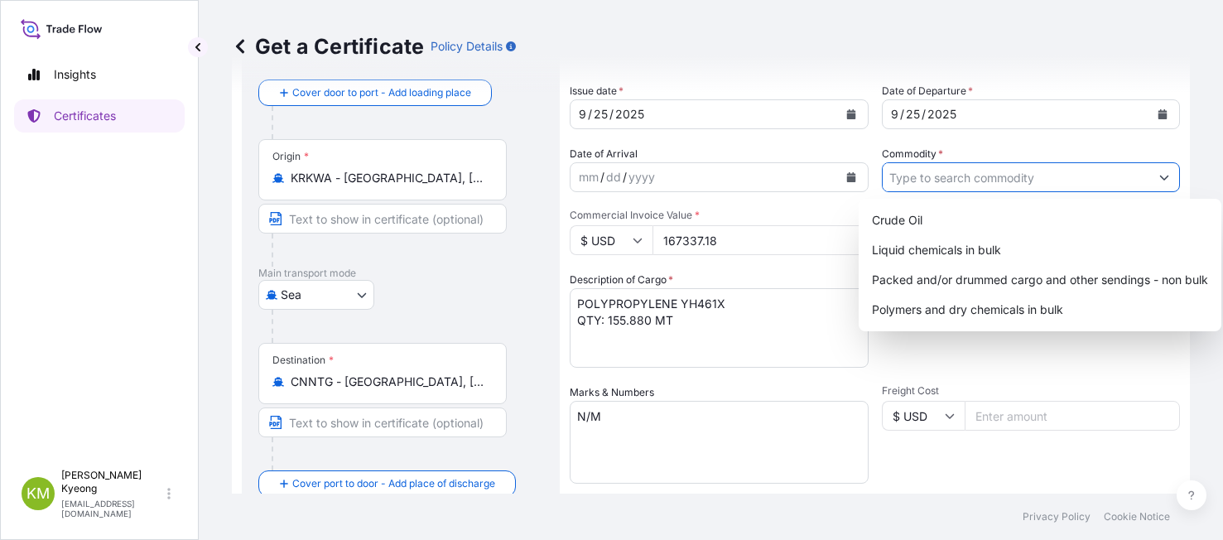
click at [1010, 184] on input "Commodity *" at bounding box center [1016, 177] width 267 height 30
click at [1044, 277] on div "Packed and/or drummed cargo and other sendings - non bulk" at bounding box center [1039, 280] width 349 height 30
type input "Packed and/or drummed cargo and other sendings - non bulk"
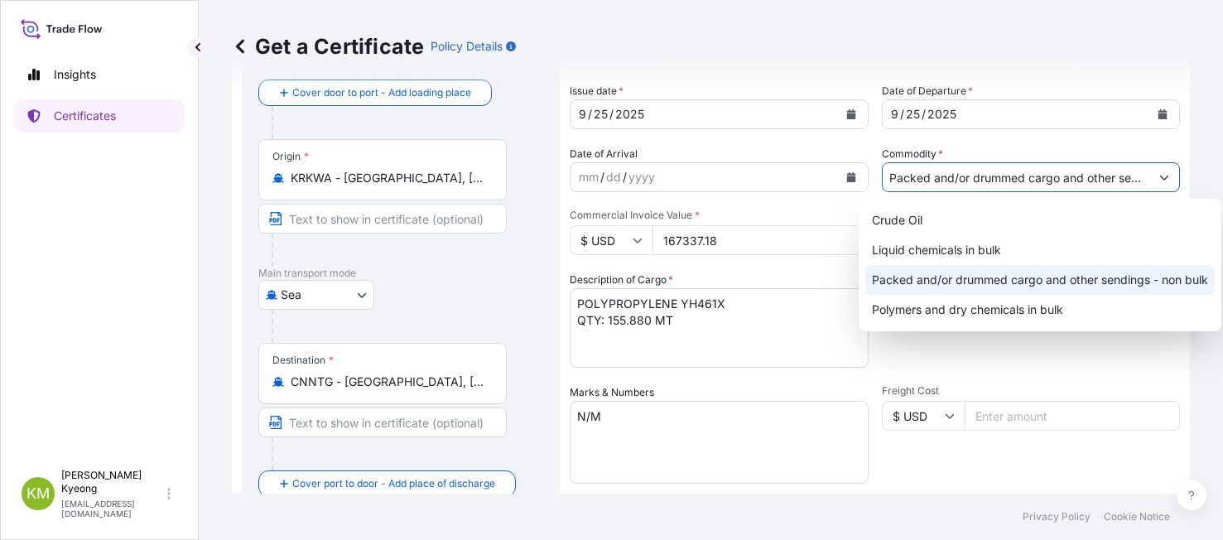
click at [1050, 281] on div "Packed and/or drummed cargo and other sendings - non bulk" at bounding box center [1039, 280] width 349 height 30
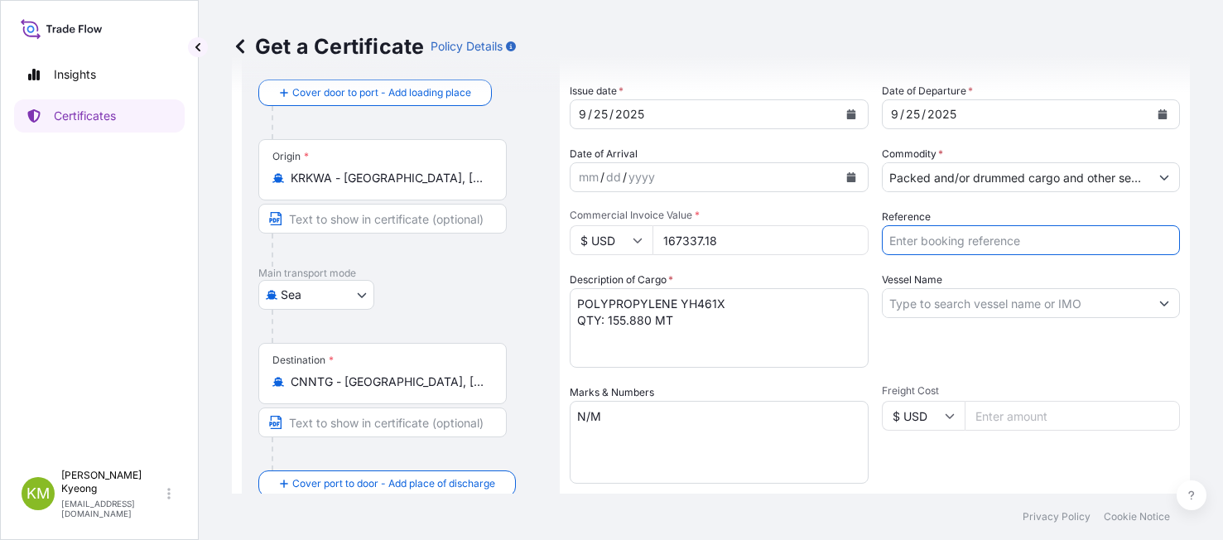
click at [936, 244] on input "Reference" at bounding box center [1031, 240] width 299 height 30
paste input "2335616-2"
type input "2335616-2"
click at [914, 298] on input "Vessel Name" at bounding box center [1016, 303] width 267 height 30
paste input "YEOSU VOYAGER 2509S"
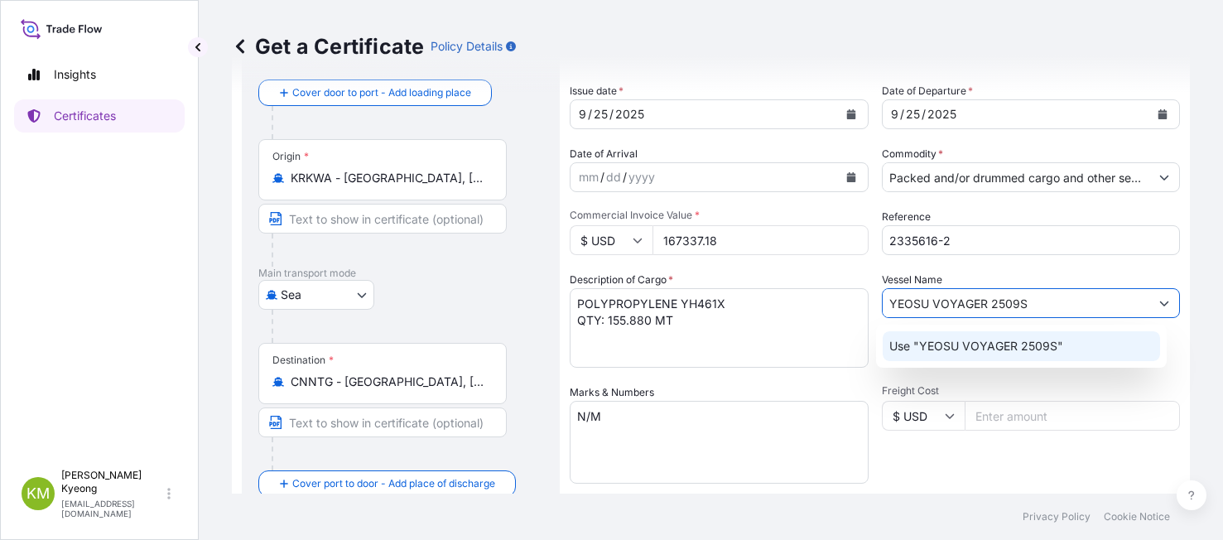
click at [1000, 342] on p "Use "YEOSU VOYAGER 2509S"" at bounding box center [976, 346] width 174 height 17
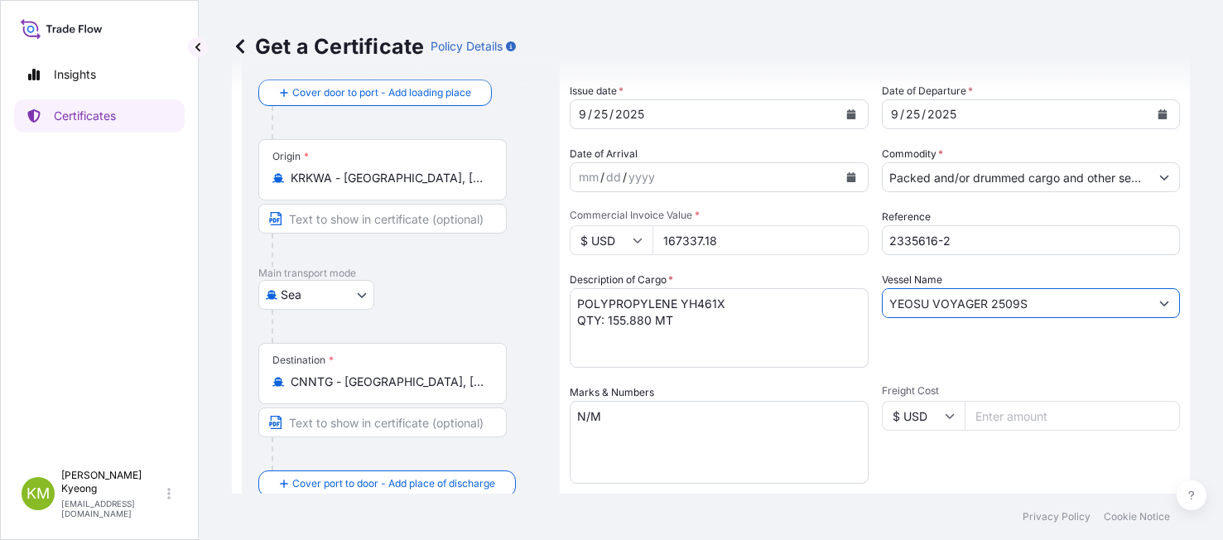
type input "YEOSU VOYAGER 2509S"
click at [887, 471] on div "Freight Cost $ USD" at bounding box center [1031, 433] width 299 height 99
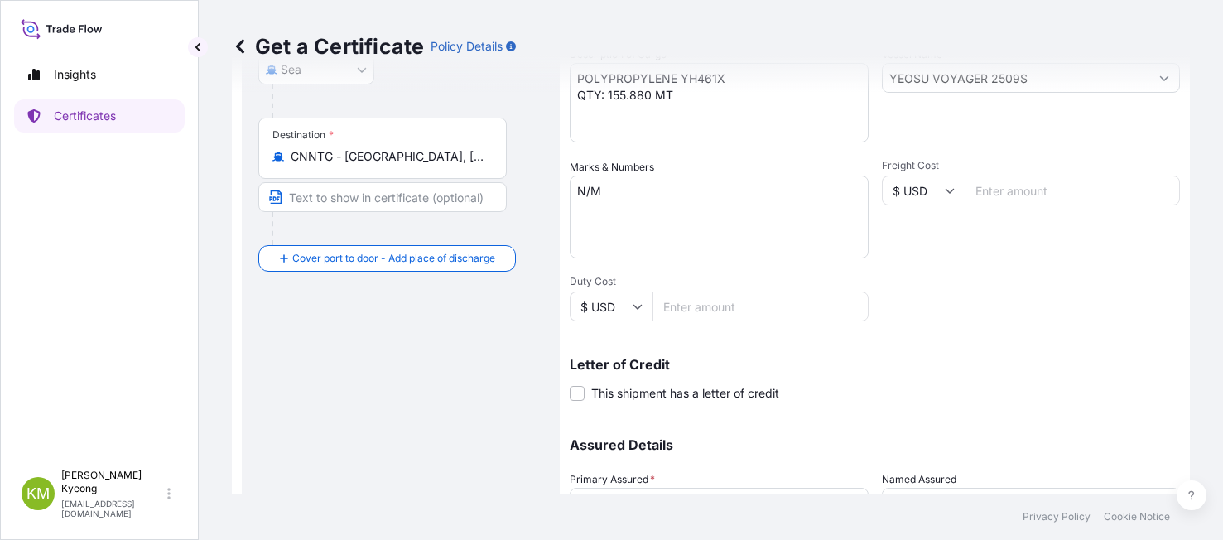
scroll to position [455, 0]
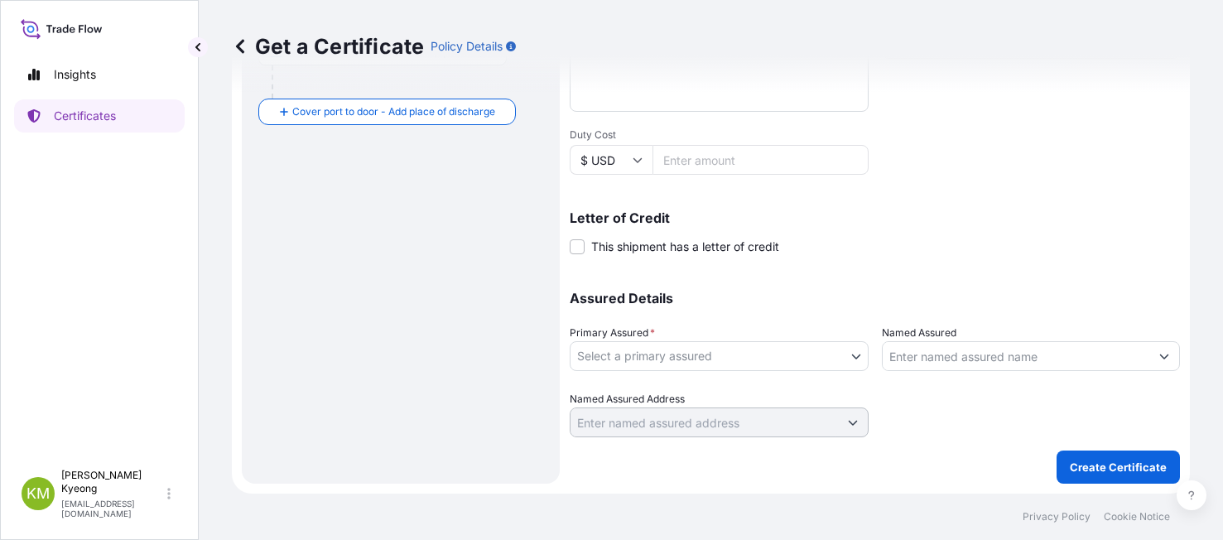
click at [624, 364] on body "0 options available. 1 option available. Insights Certificates KM Kim Min Kyeon…" at bounding box center [611, 270] width 1223 height 540
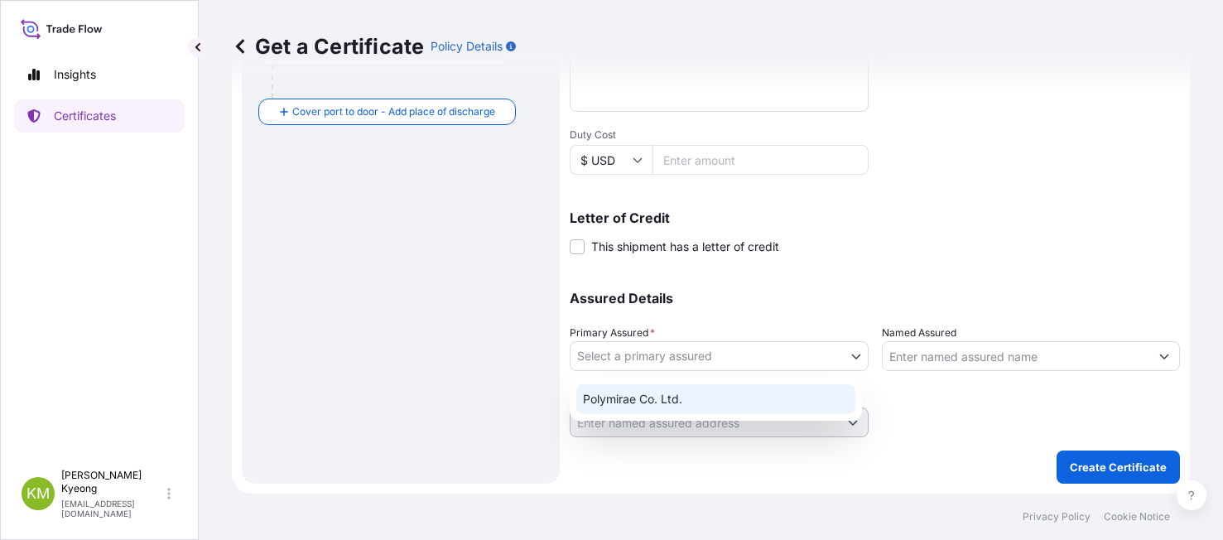
click at [636, 401] on div "Polymirae Co. Ltd." at bounding box center [715, 399] width 279 height 30
select select "32021"
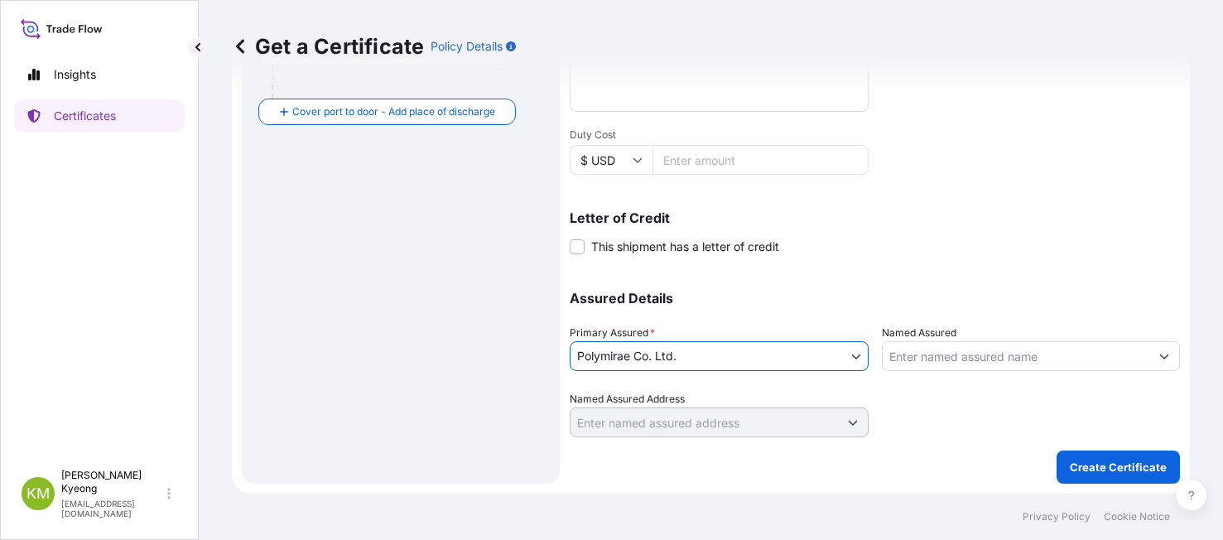
click at [936, 359] on input "Named Assured" at bounding box center [1016, 356] width 267 height 30
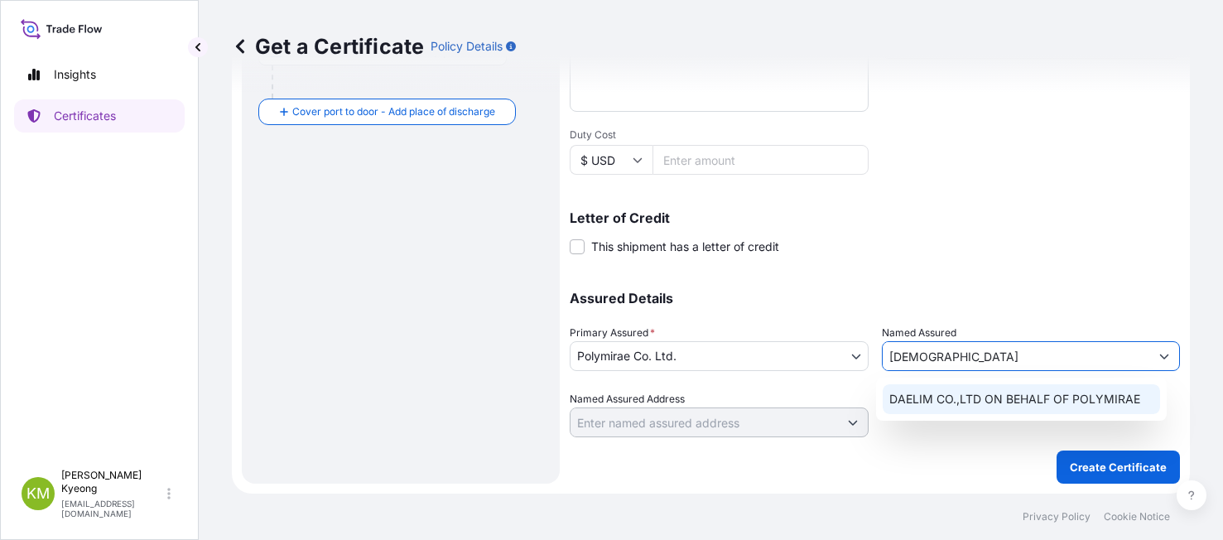
click at [974, 399] on span "DAELIM CO.,LTD ON BEHALF OF POLYMIRAE" at bounding box center [1014, 399] width 251 height 17
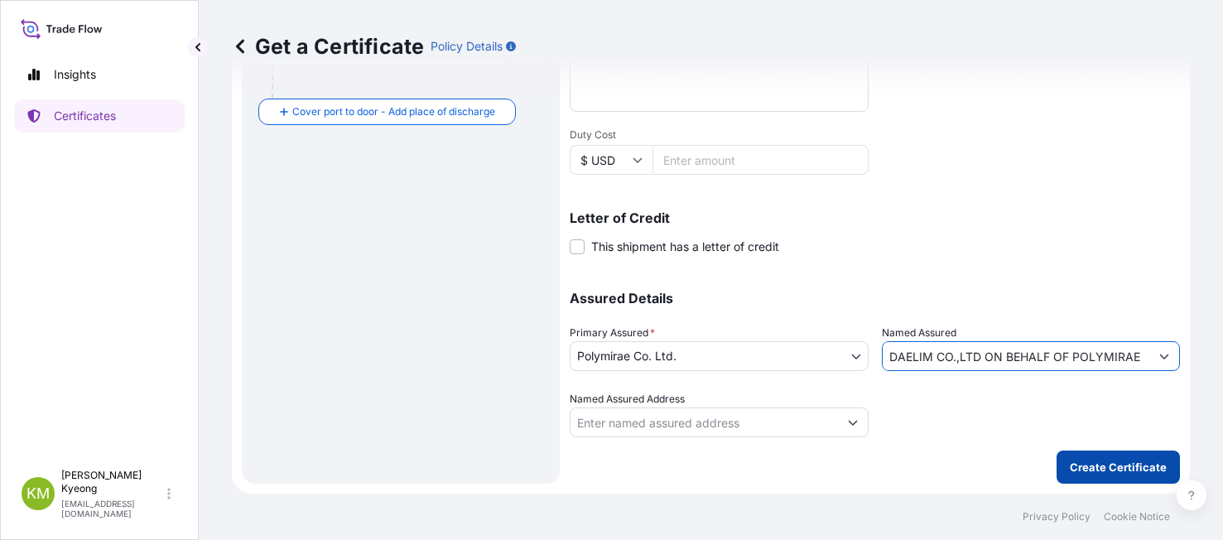
type input "DAELIM CO.,LTD ON BEHALF OF POLYMIRAE"
click at [1076, 461] on p "Create Certificate" at bounding box center [1118, 467] width 97 height 17
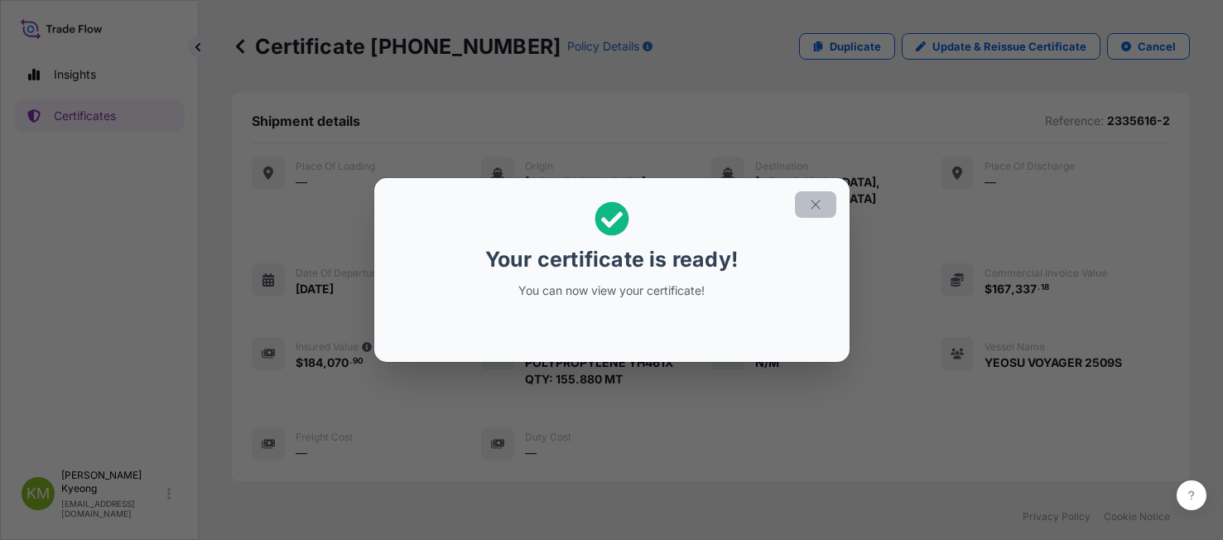
click at [823, 210] on button "button" at bounding box center [815, 204] width 41 height 26
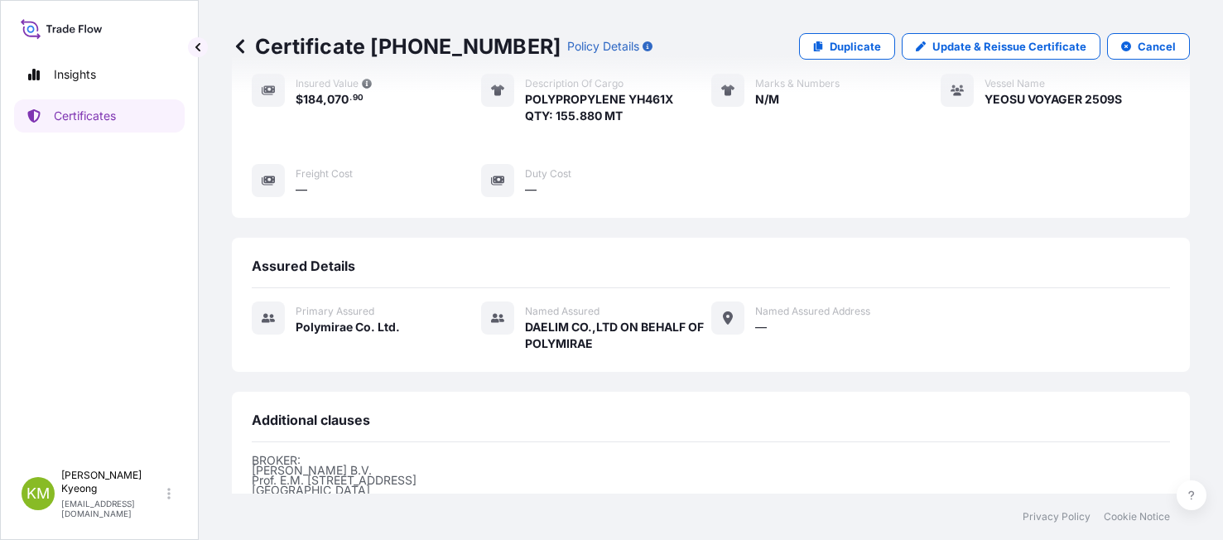
scroll to position [456, 0]
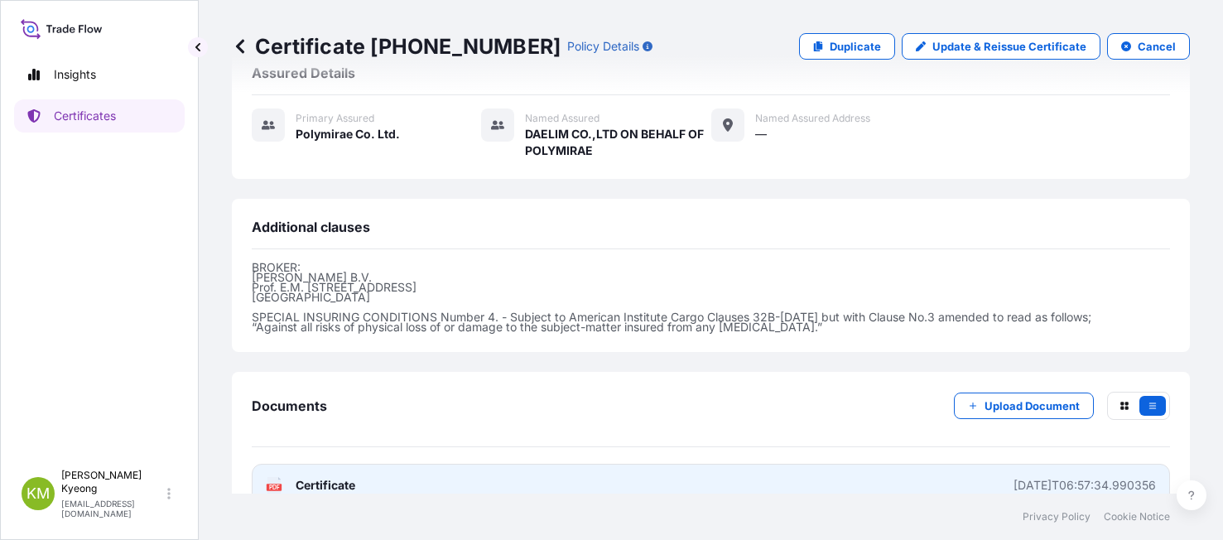
click at [349, 477] on span "Certificate" at bounding box center [326, 485] width 60 height 17
